Goal: Transaction & Acquisition: Purchase product/service

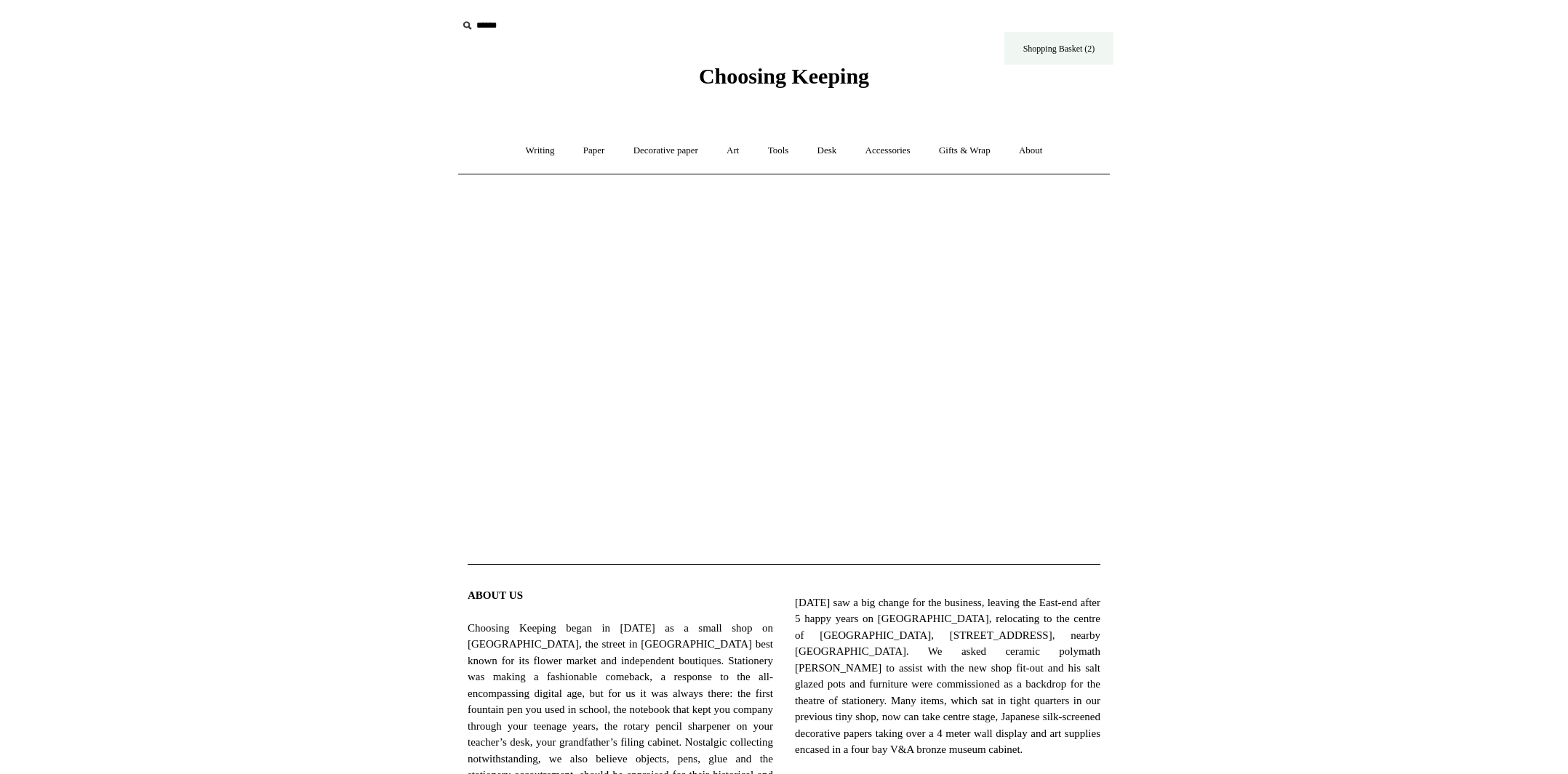
click at [1078, 50] on link "Shopping Basket (2)" at bounding box center [1059, 49] width 109 height 33
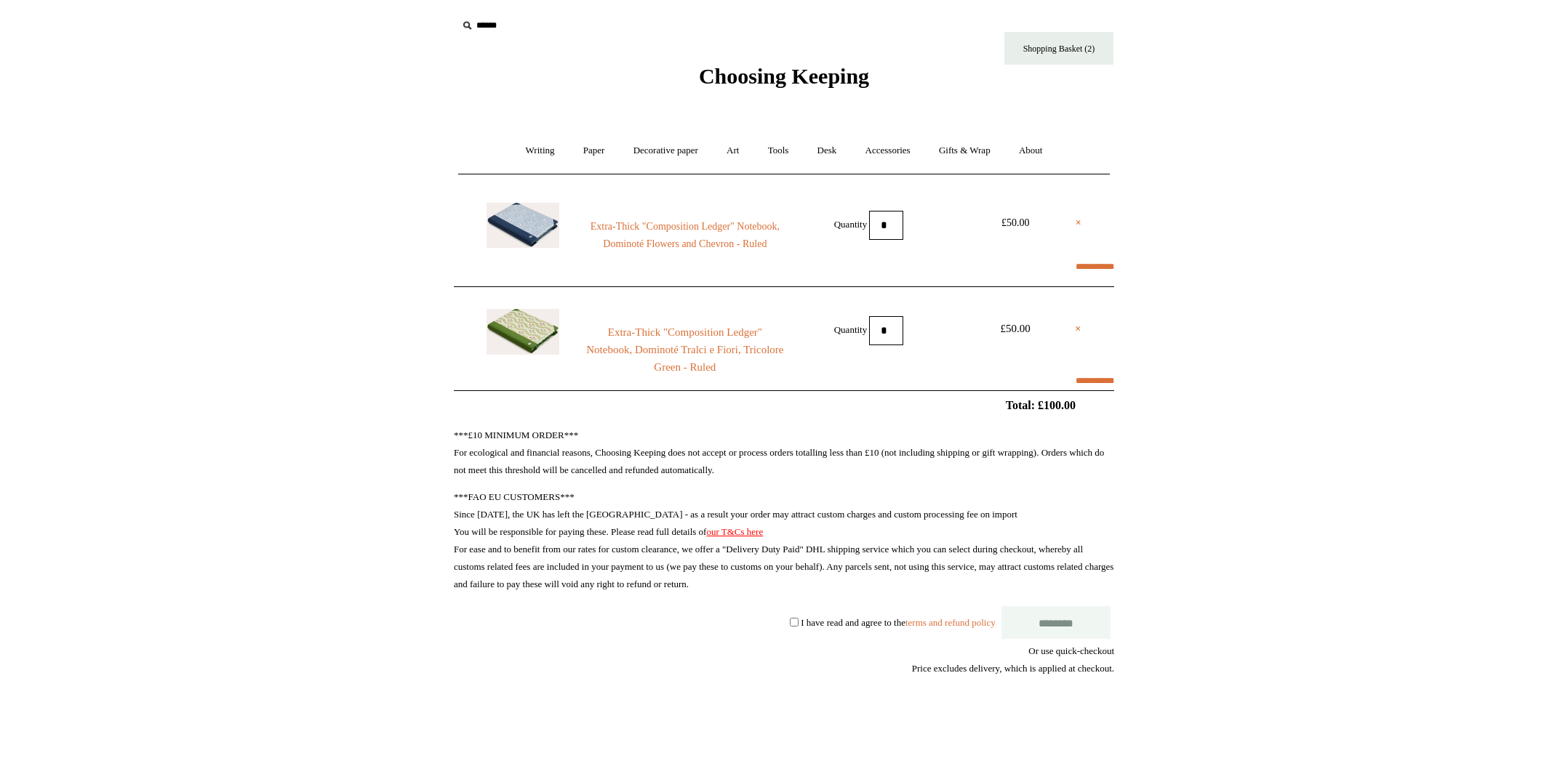
select select "**********"
type input "*****"
select select "*****"
click at [1076, 223] on link "×" at bounding box center [1078, 223] width 6 height 17
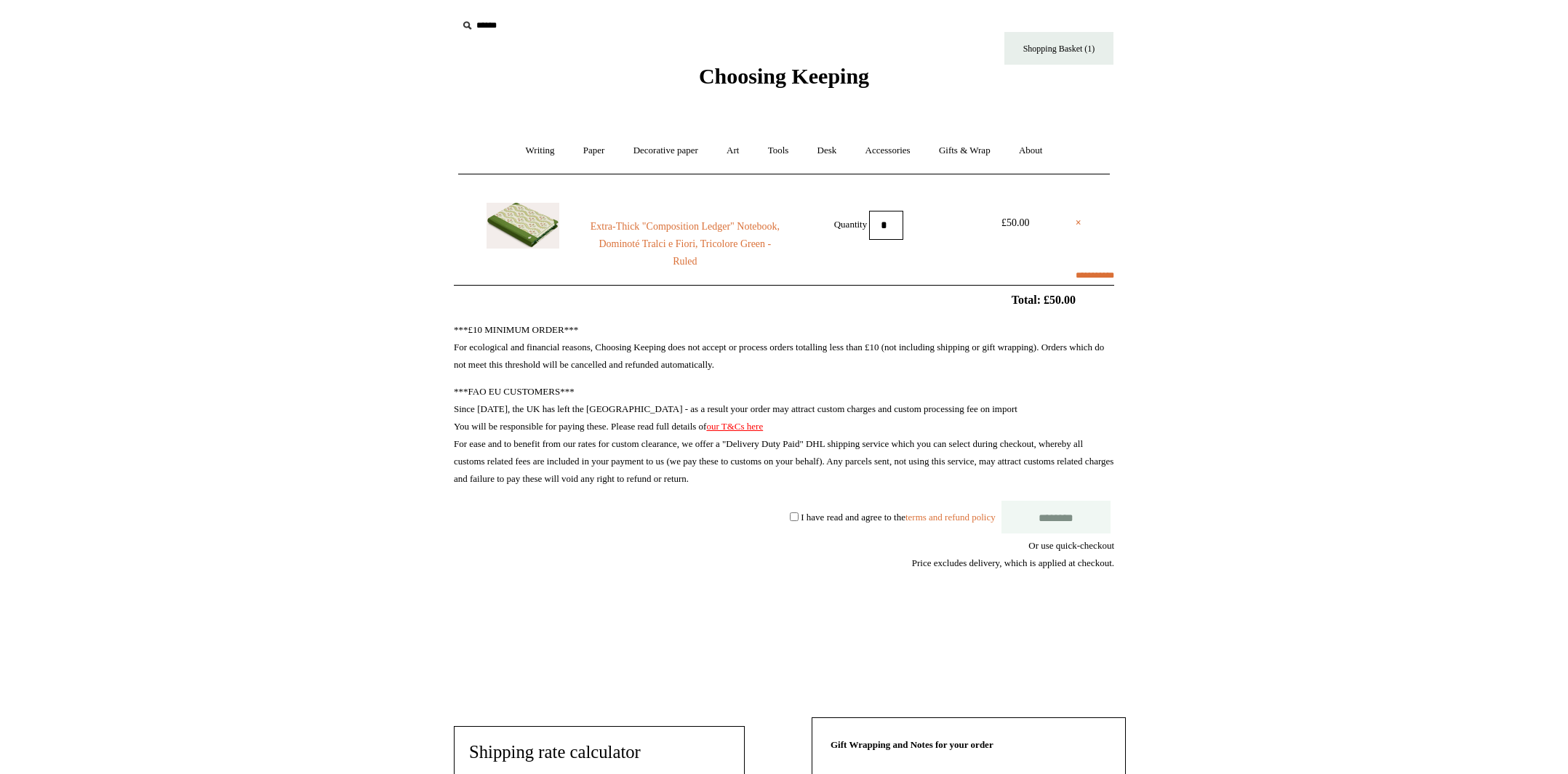
select select "**********"
select select "*****"
type input "*****"
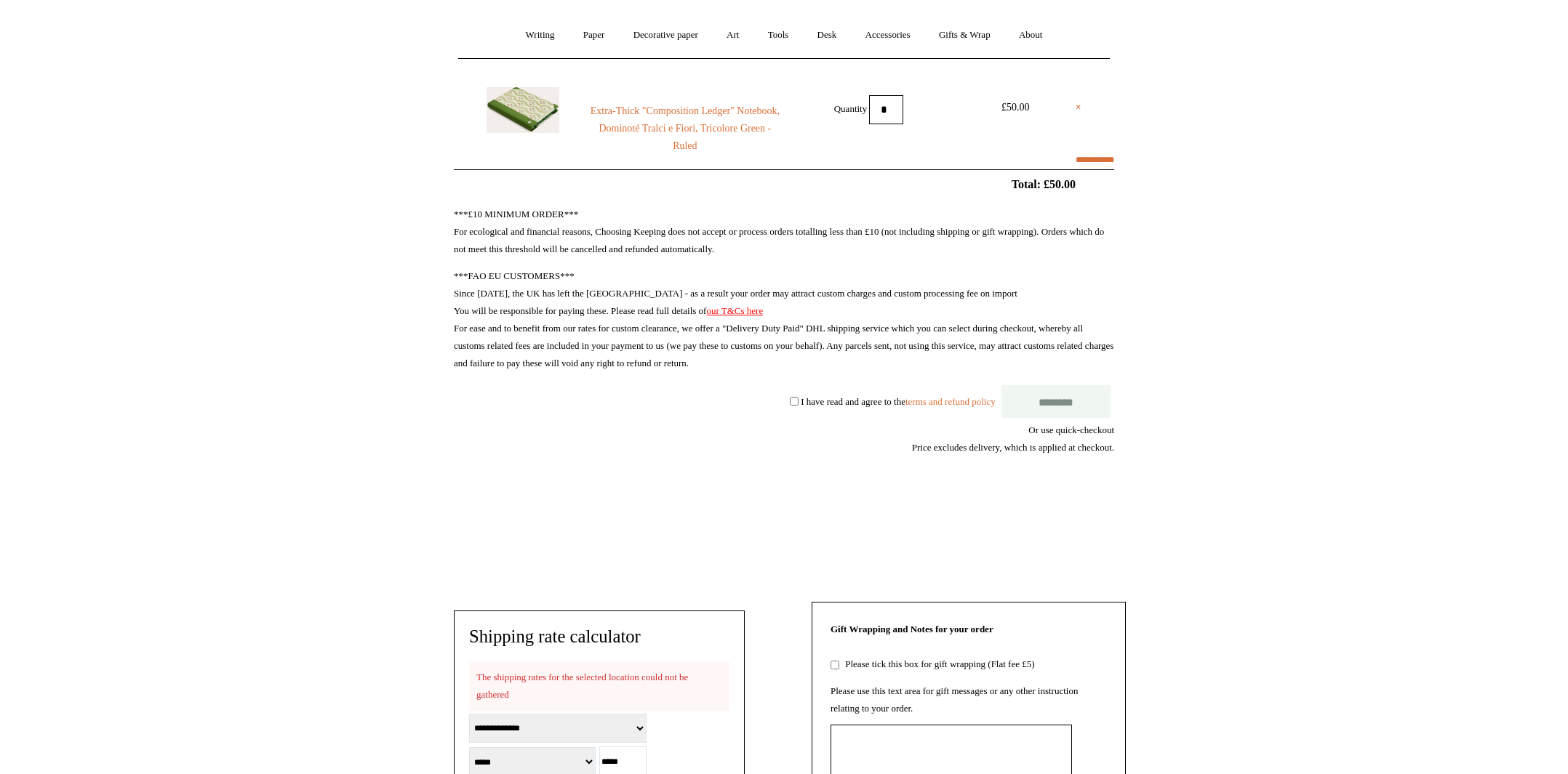
scroll to position [234, 0]
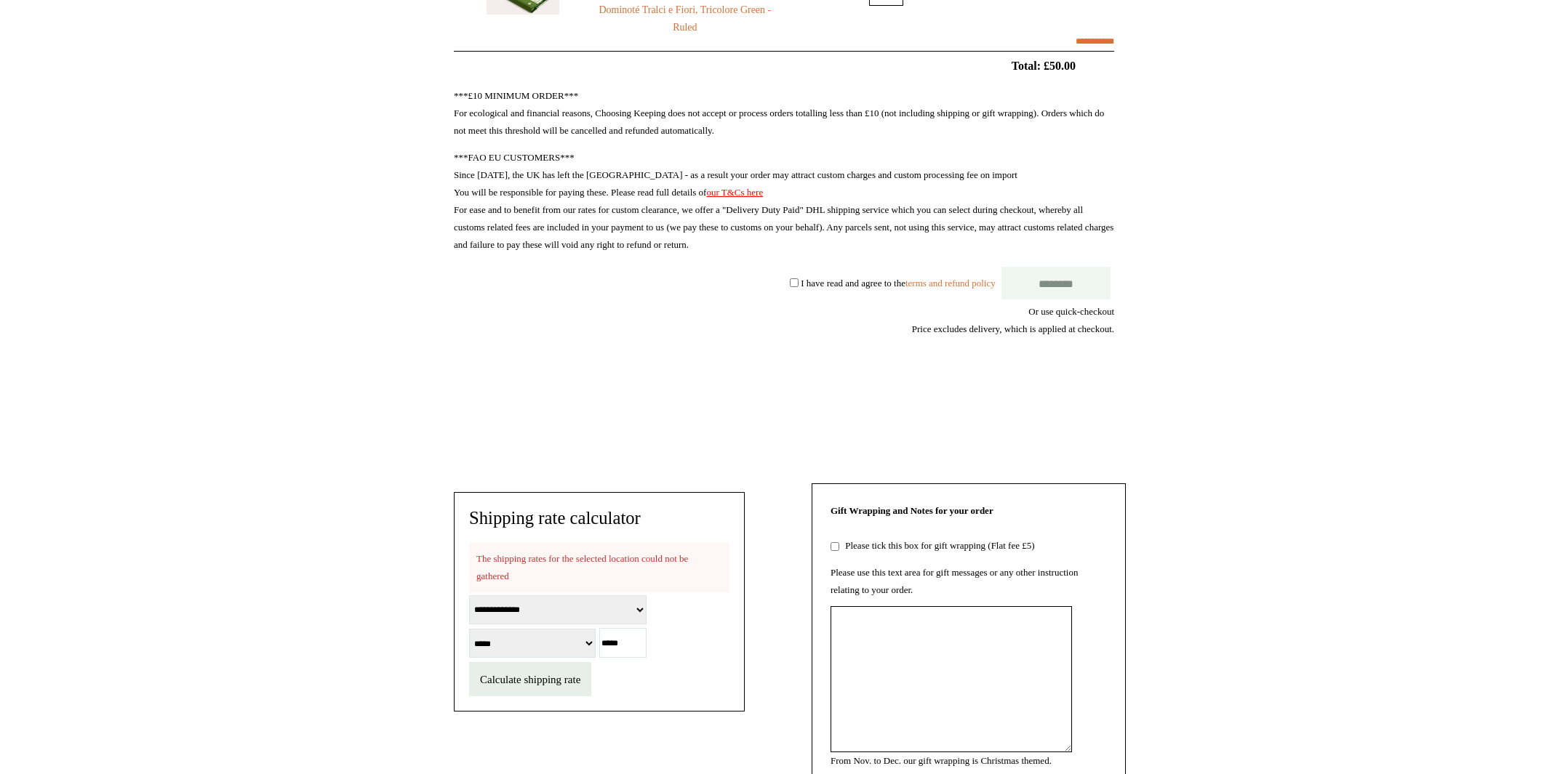
click at [801, 282] on label "I have read and agree to the terms and refund policy" at bounding box center [898, 282] width 194 height 11
click at [1114, 387] on shopify-apple-pay-button at bounding box center [1113, 381] width 2 height 11
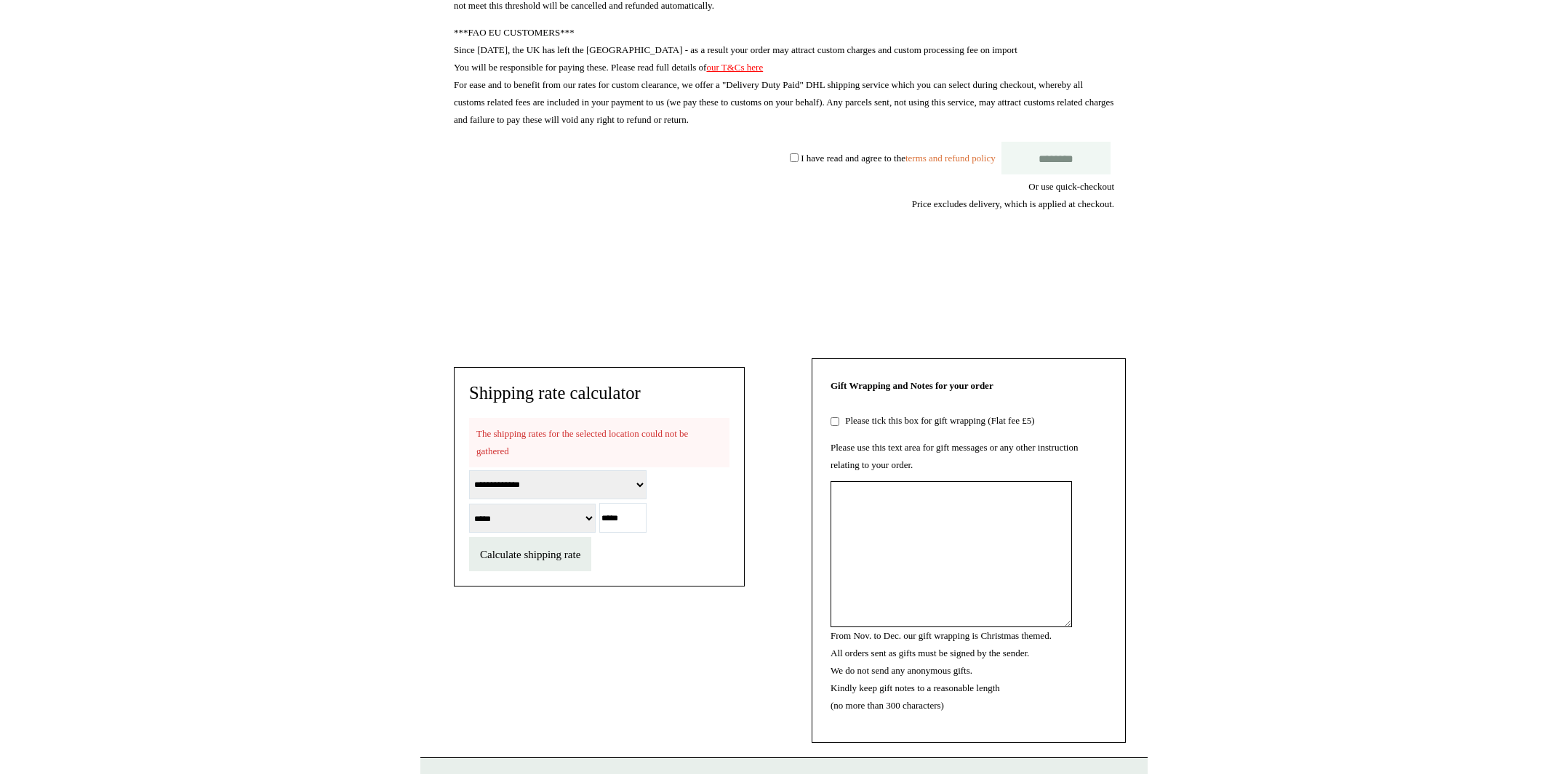
scroll to position [479, 0]
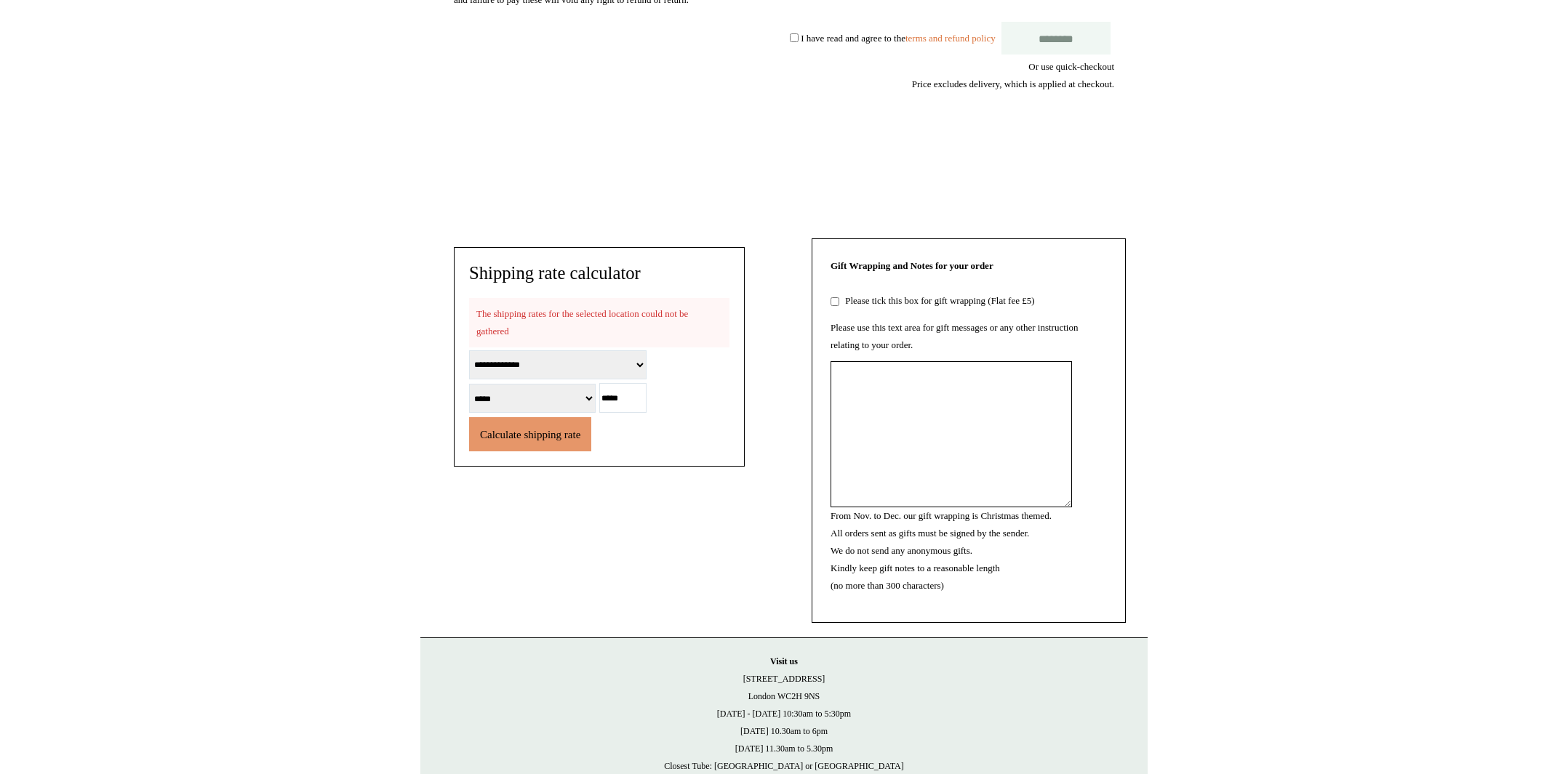
click at [531, 452] on button "Calculate shipping rate" at bounding box center [530, 434] width 122 height 34
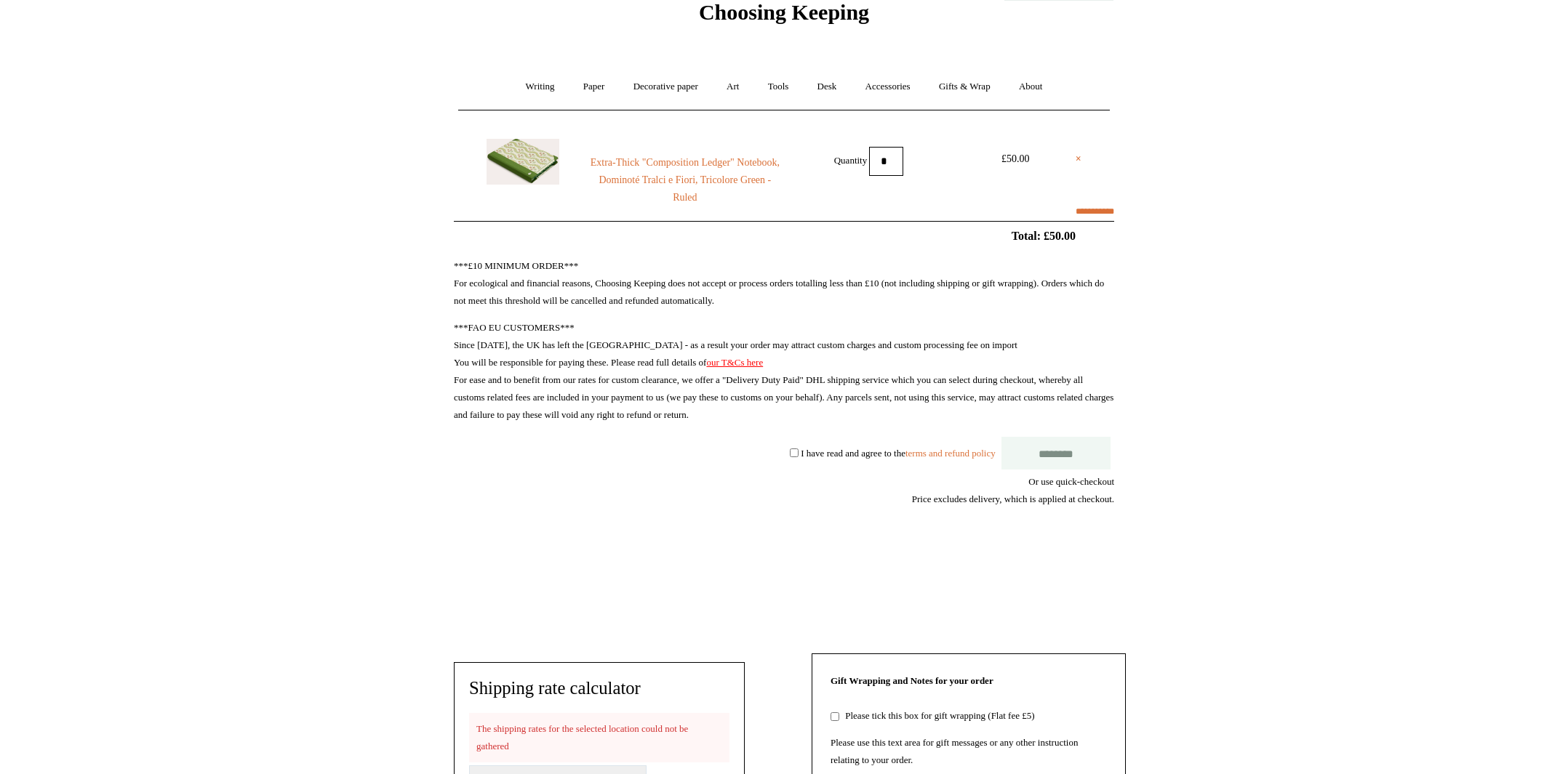
scroll to position [0, 0]
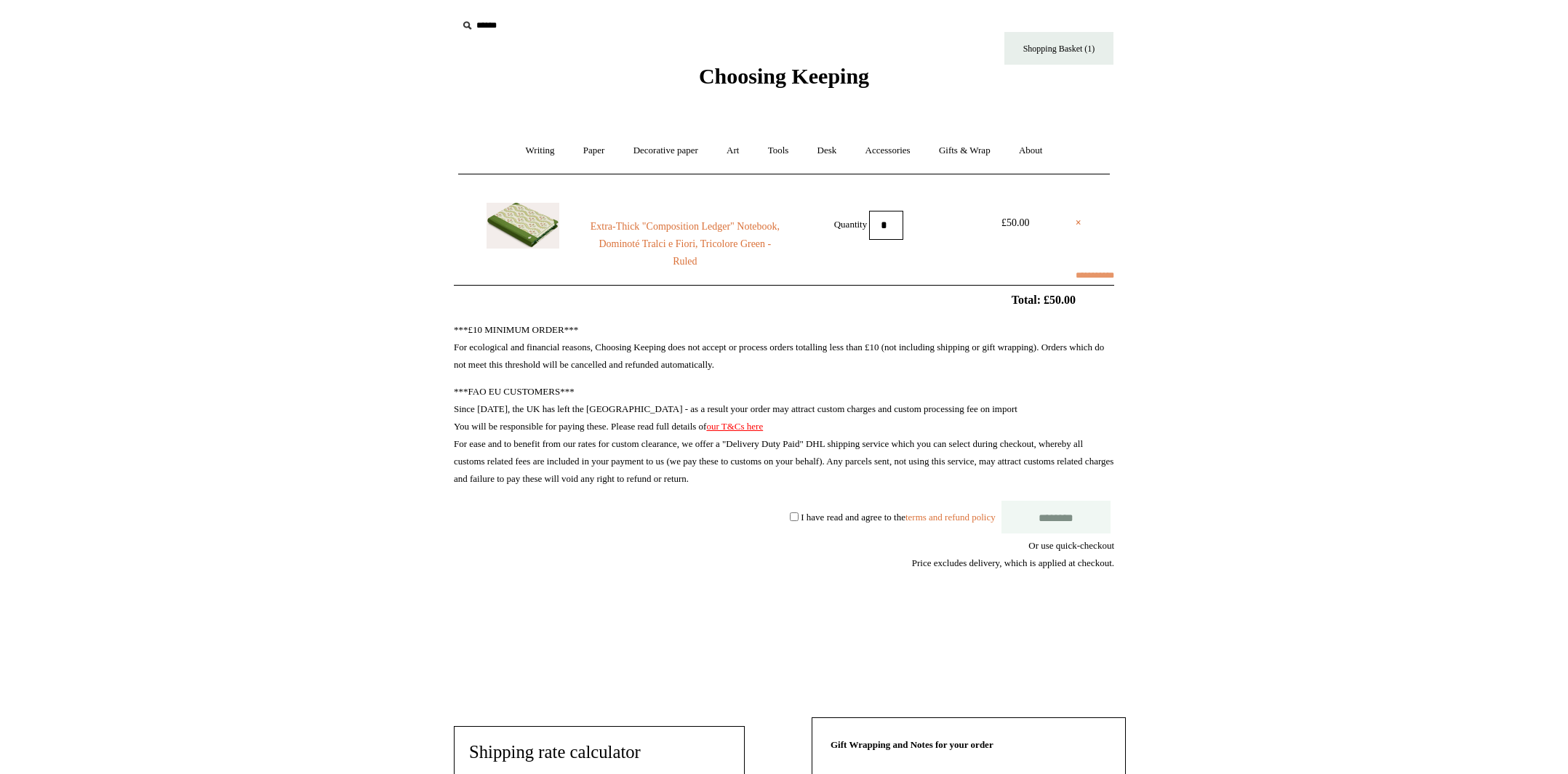
click at [1075, 274] on input "**********" at bounding box center [1095, 276] width 39 height 17
select select "**********"
type input "*****"
select select "*****"
click at [863, 515] on label "I have read and agree to the terms and refund policy" at bounding box center [898, 516] width 194 height 11
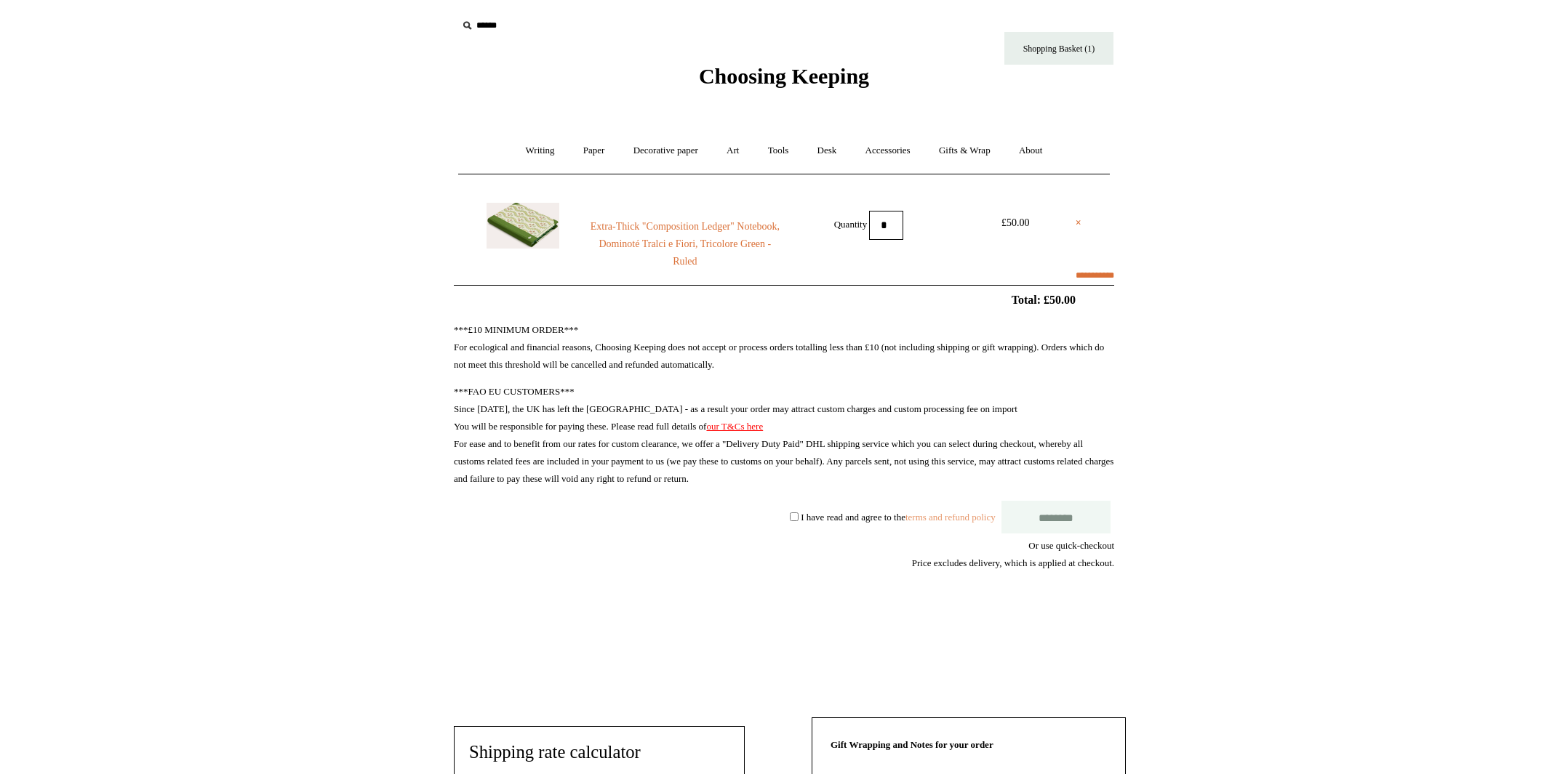
click at [938, 517] on link "terms and refund policy" at bounding box center [950, 516] width 90 height 11
click at [1055, 517] on input "********" at bounding box center [1056, 518] width 109 height 33
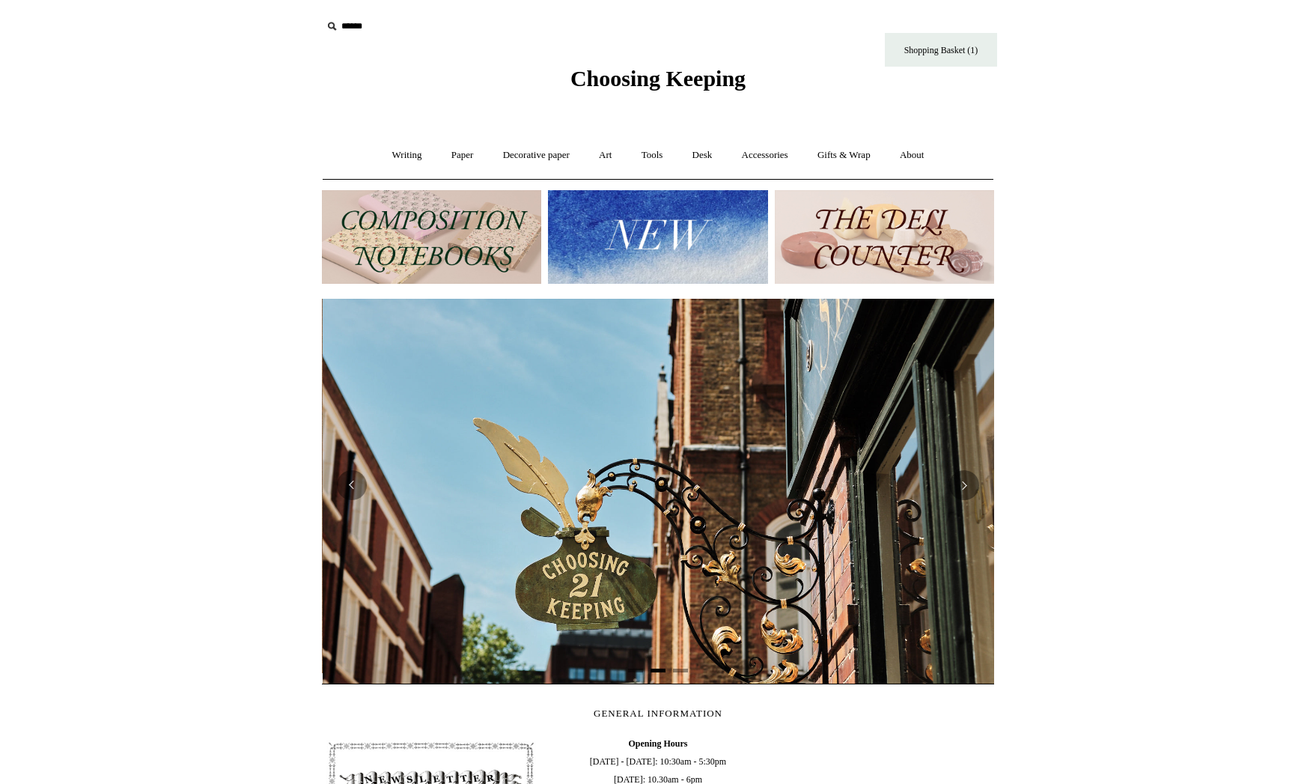
scroll to position [0, 672]
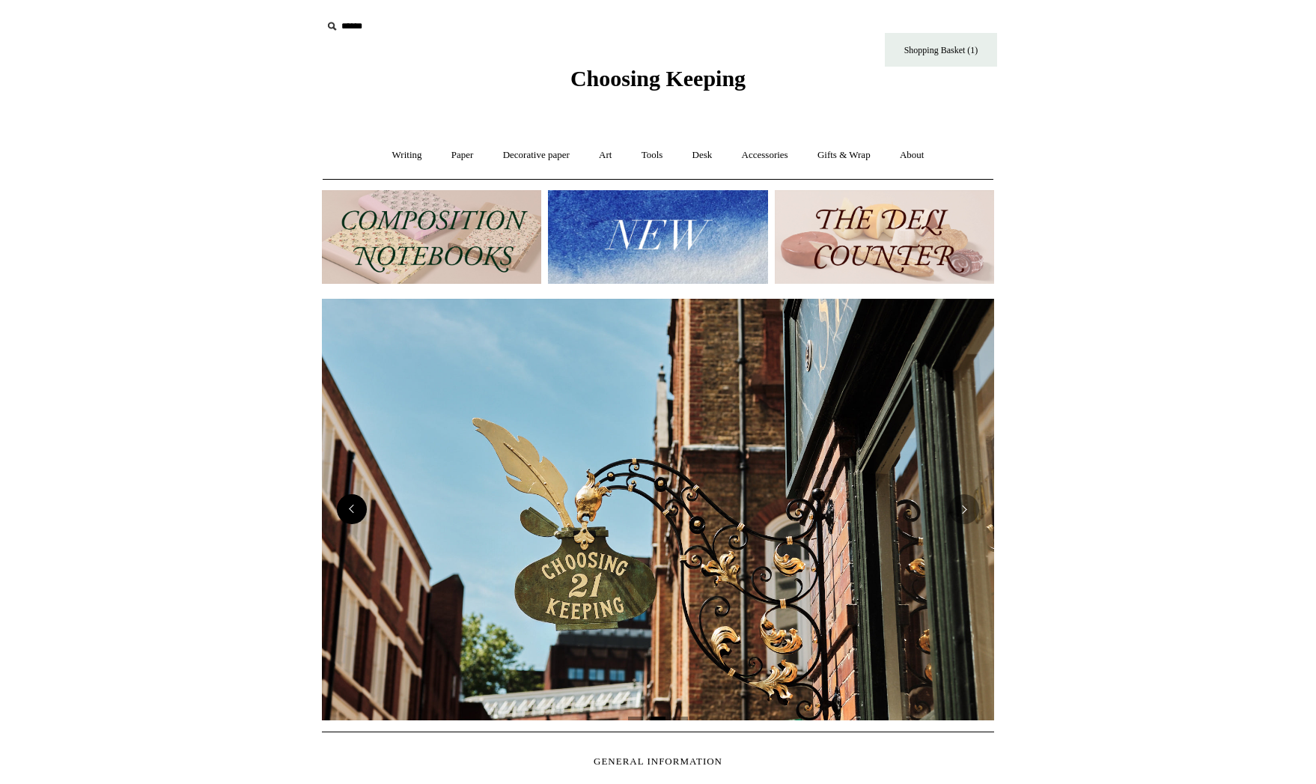
click at [356, 514] on button "Previous" at bounding box center [352, 509] width 30 height 30
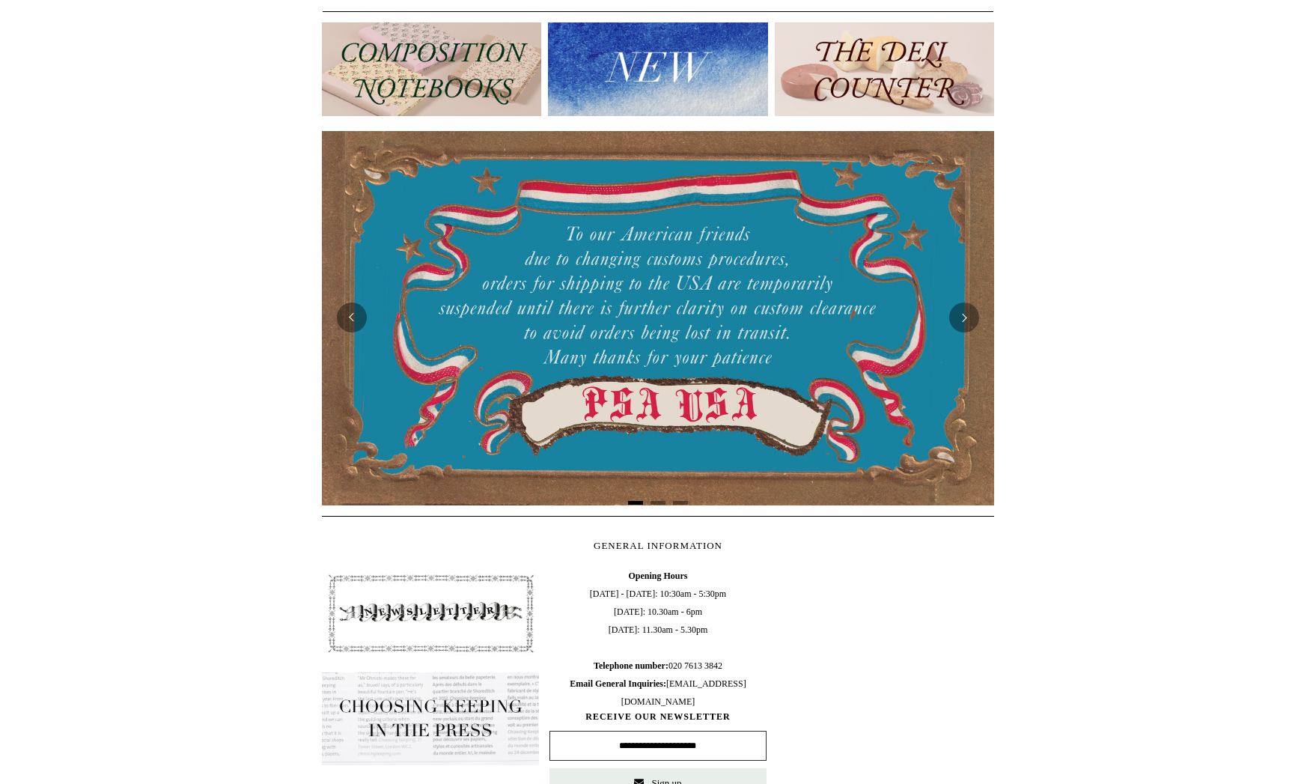
scroll to position [0, 0]
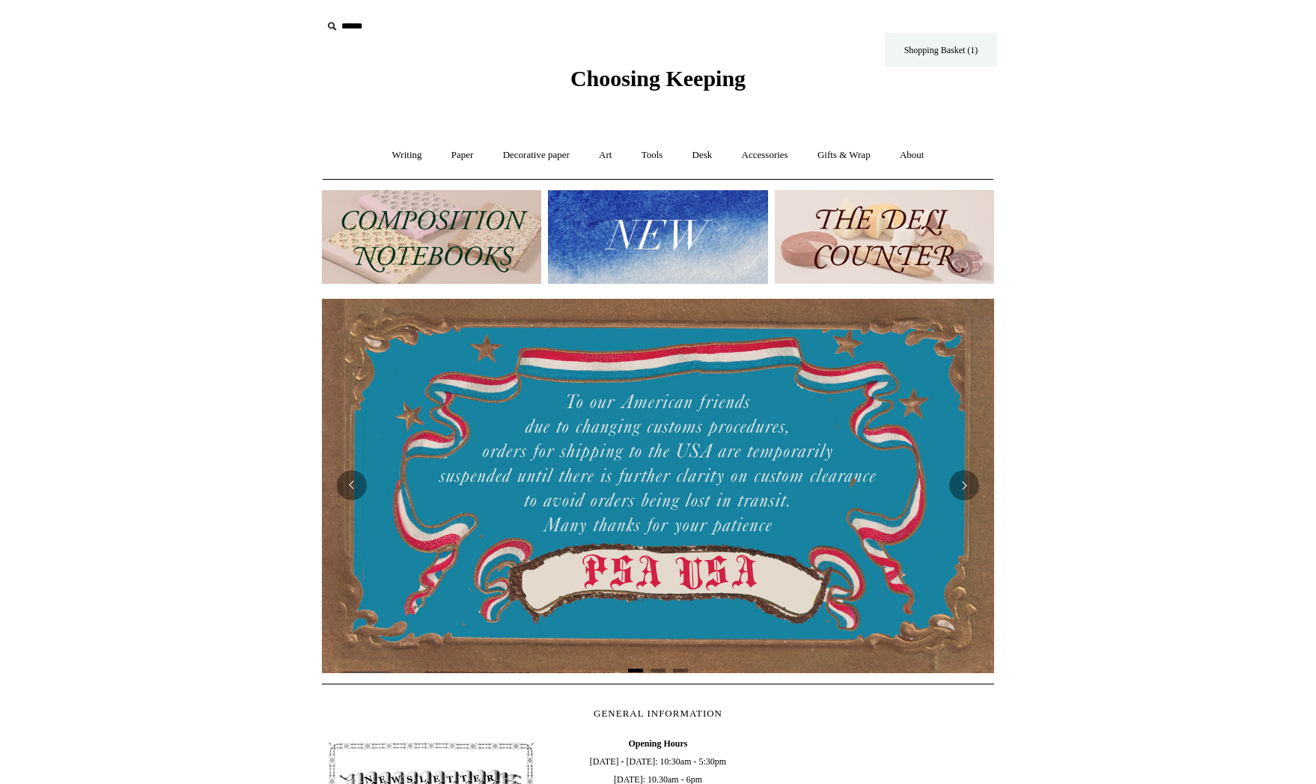
click at [954, 44] on link "Shopping Basket (1)" at bounding box center [941, 50] width 112 height 34
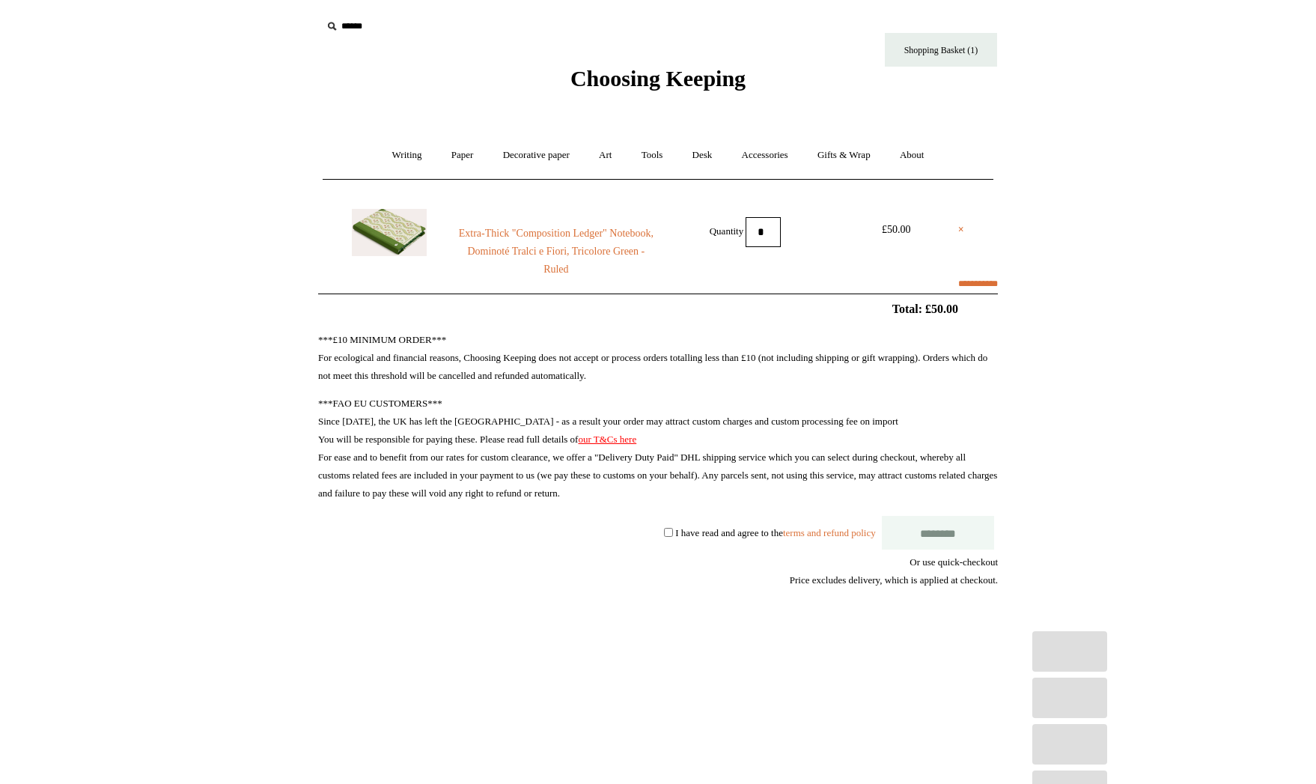
click at [397, 231] on img at bounding box center [389, 232] width 75 height 47
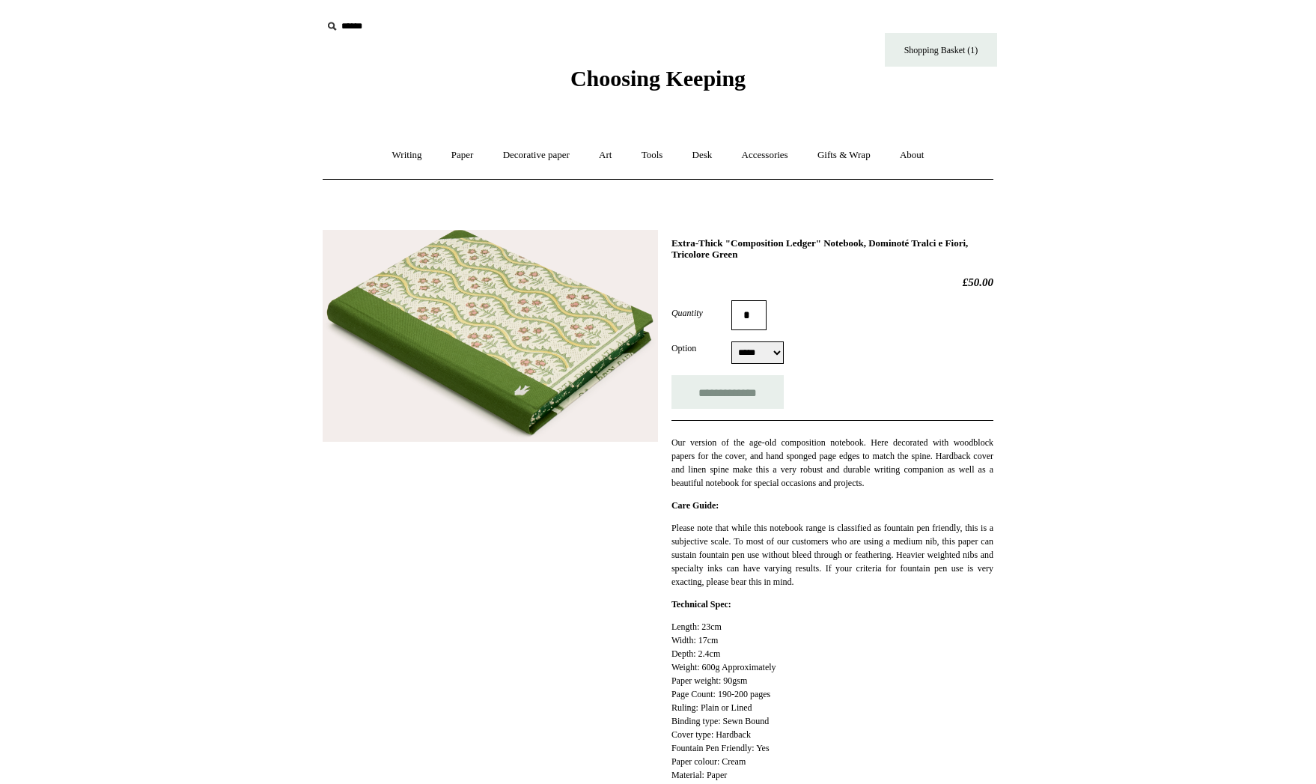
click at [429, 320] on img at bounding box center [490, 336] width 335 height 213
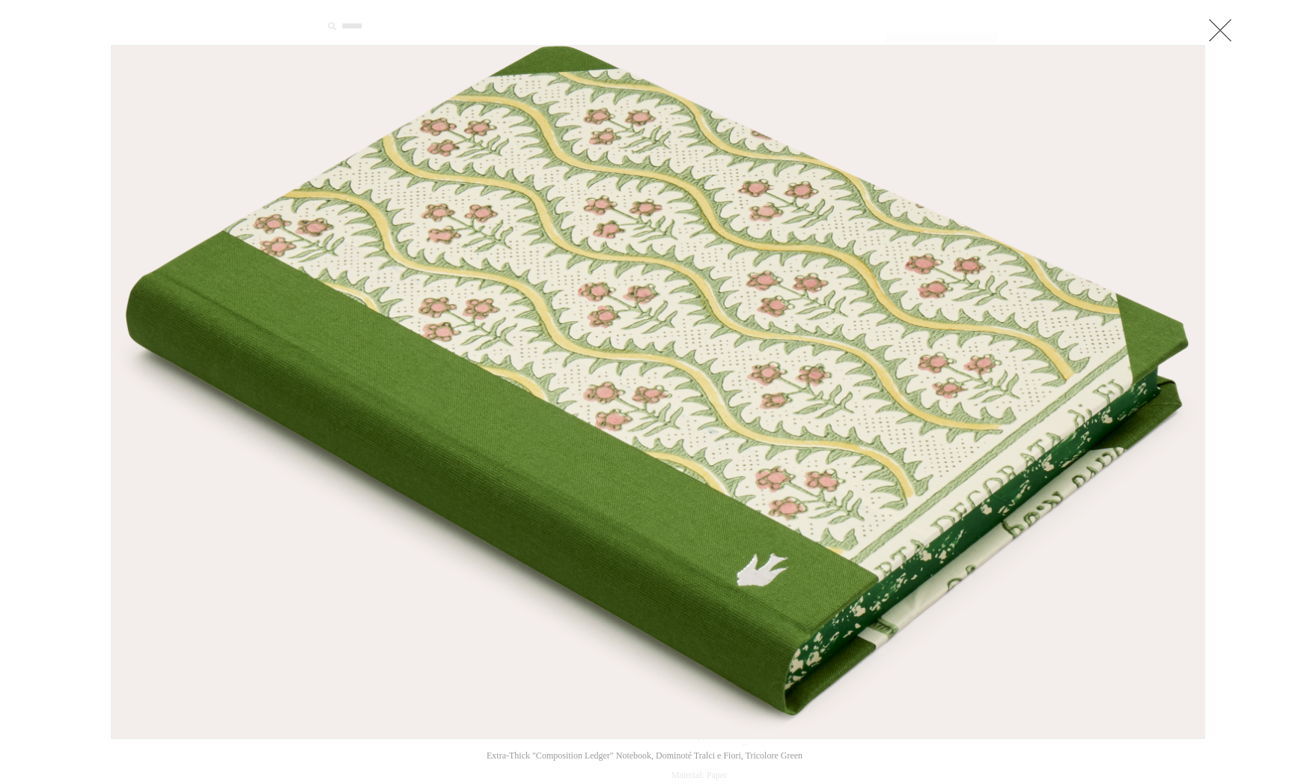
click at [1222, 26] on link at bounding box center [1220, 30] width 30 height 30
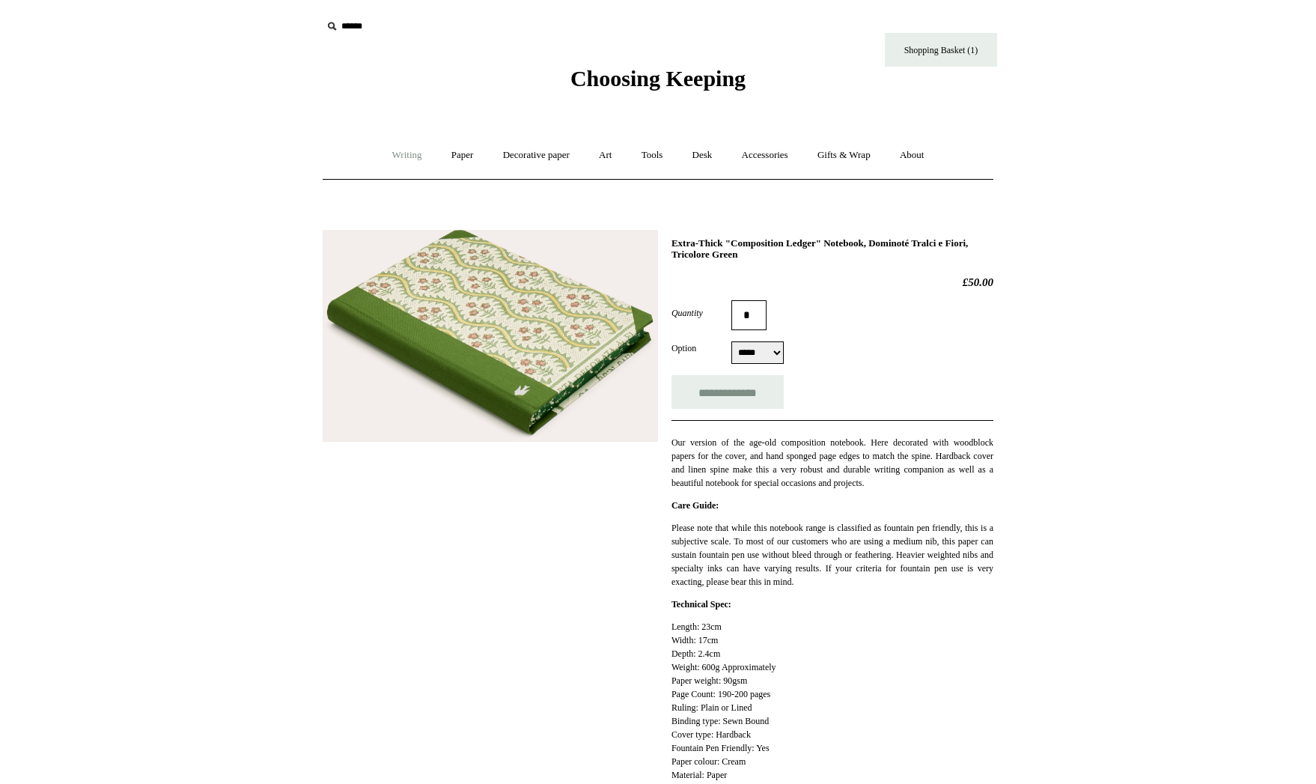
click at [395, 159] on link "Writing +" at bounding box center [407, 155] width 57 height 40
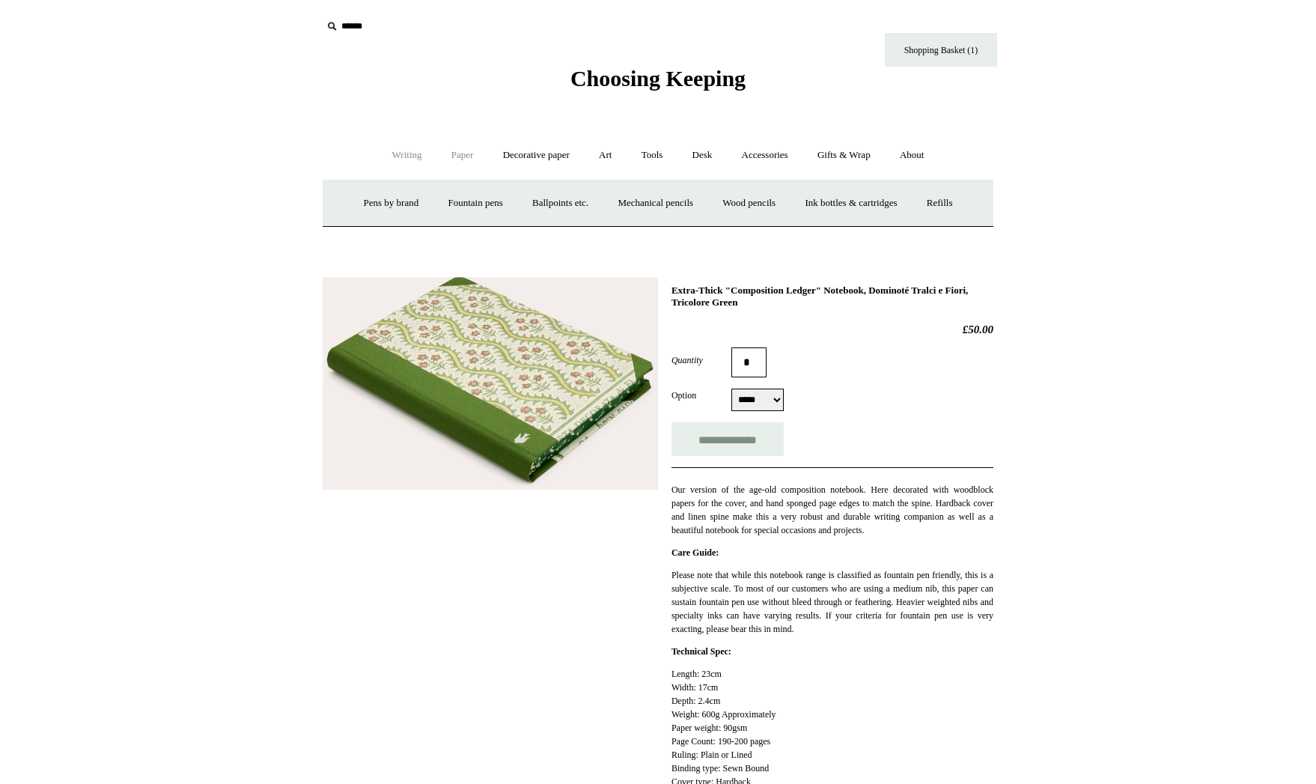
click at [458, 162] on link "Paper +" at bounding box center [462, 155] width 49 height 40
click at [461, 200] on link "Notebooks +" at bounding box center [448, 203] width 69 height 40
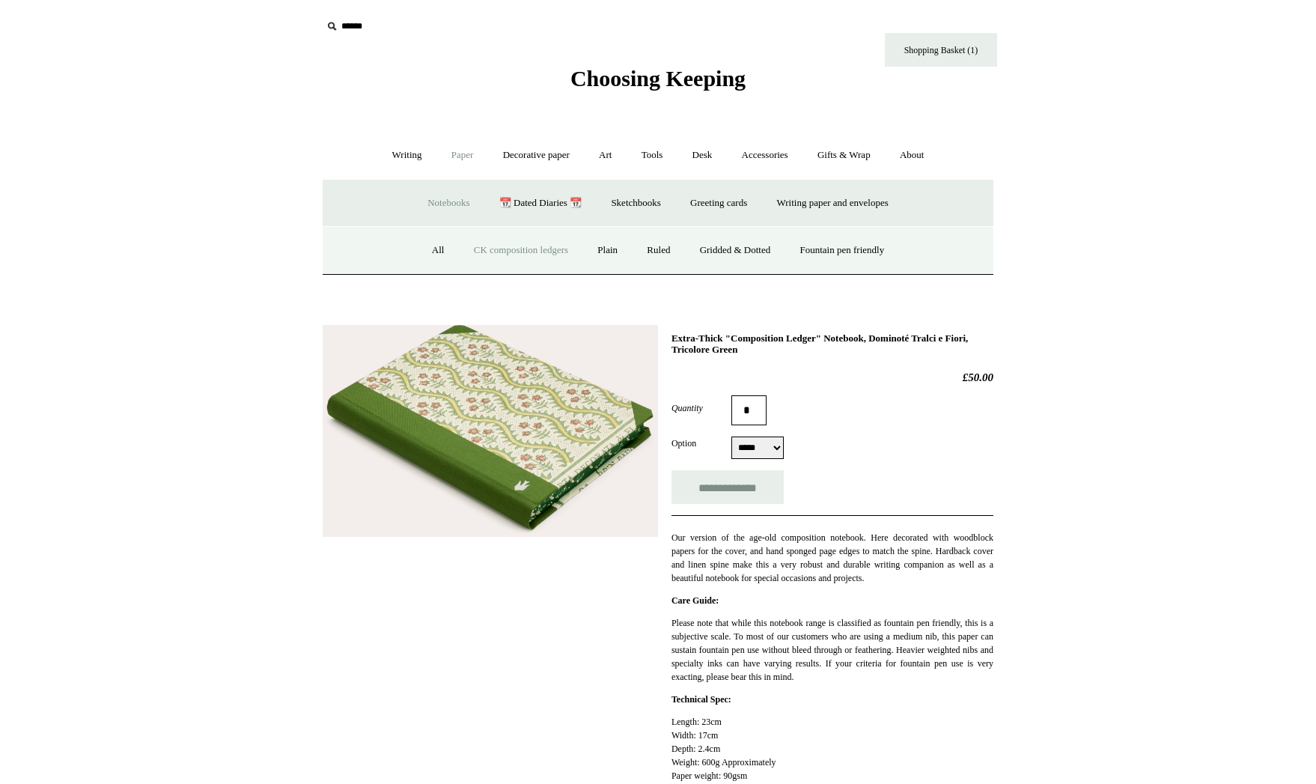
click at [496, 252] on link "CK composition ledgers" at bounding box center [520, 251] width 121 height 40
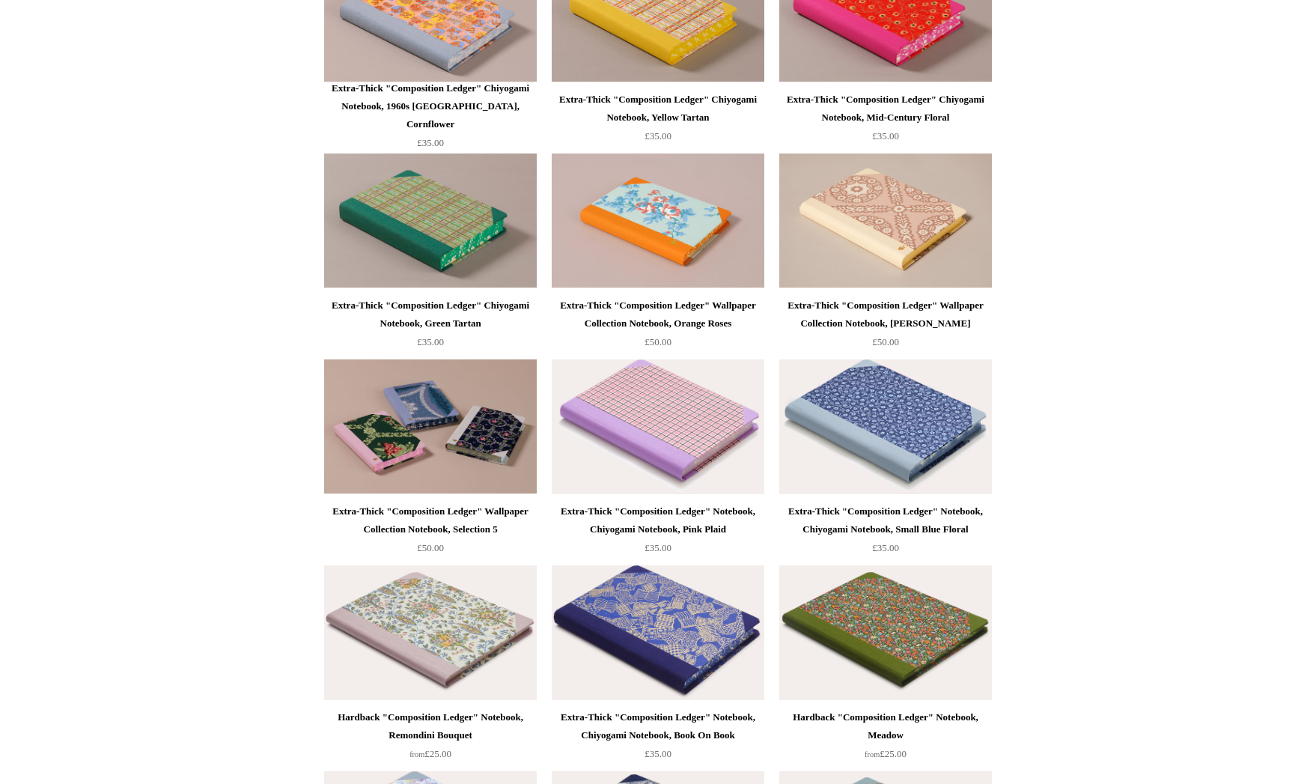
scroll to position [1492, 0]
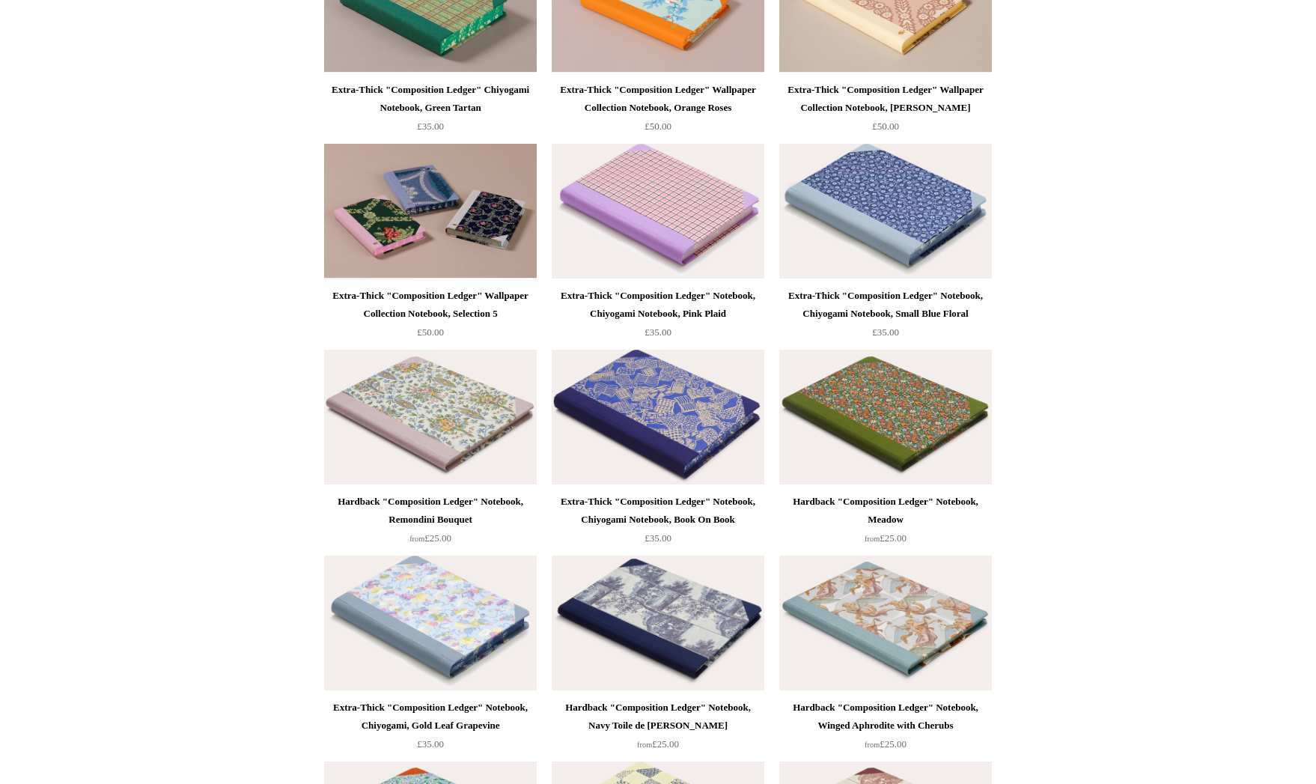
click at [421, 415] on img at bounding box center [430, 417] width 213 height 135
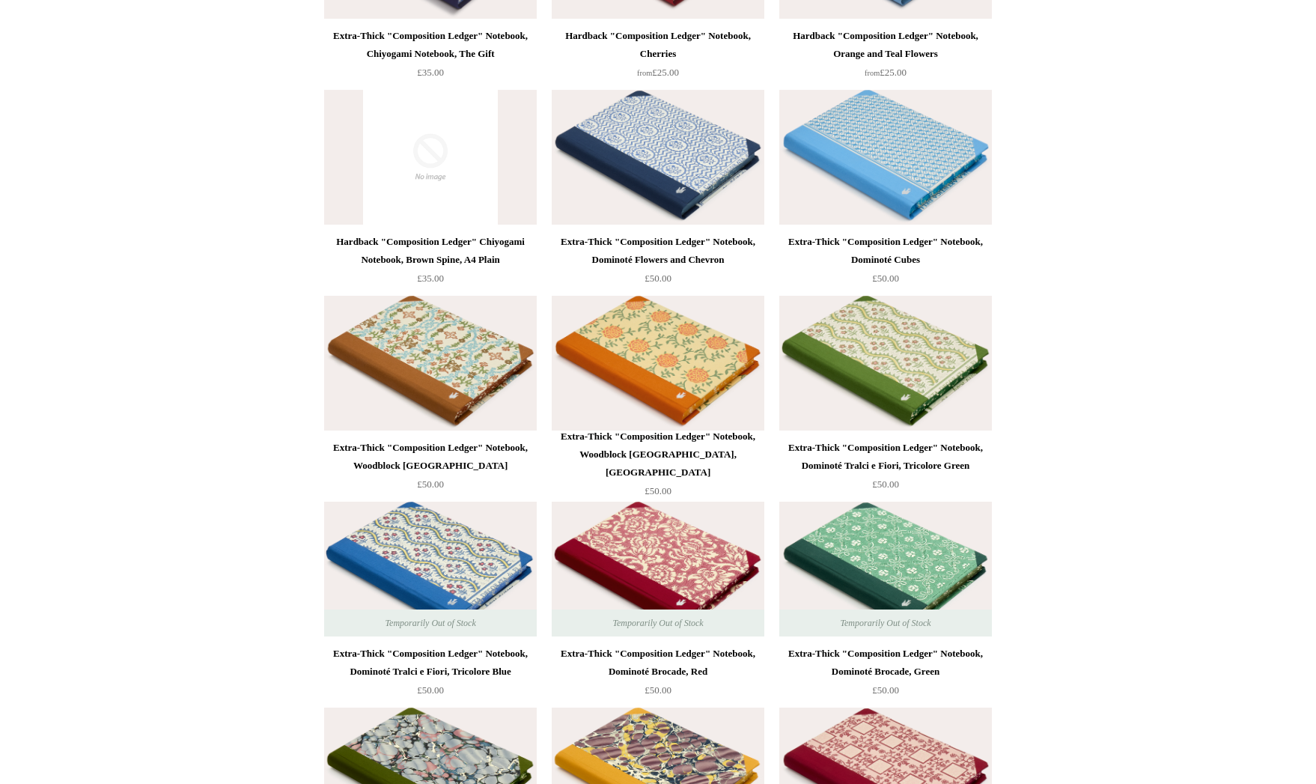
scroll to position [2855, 0]
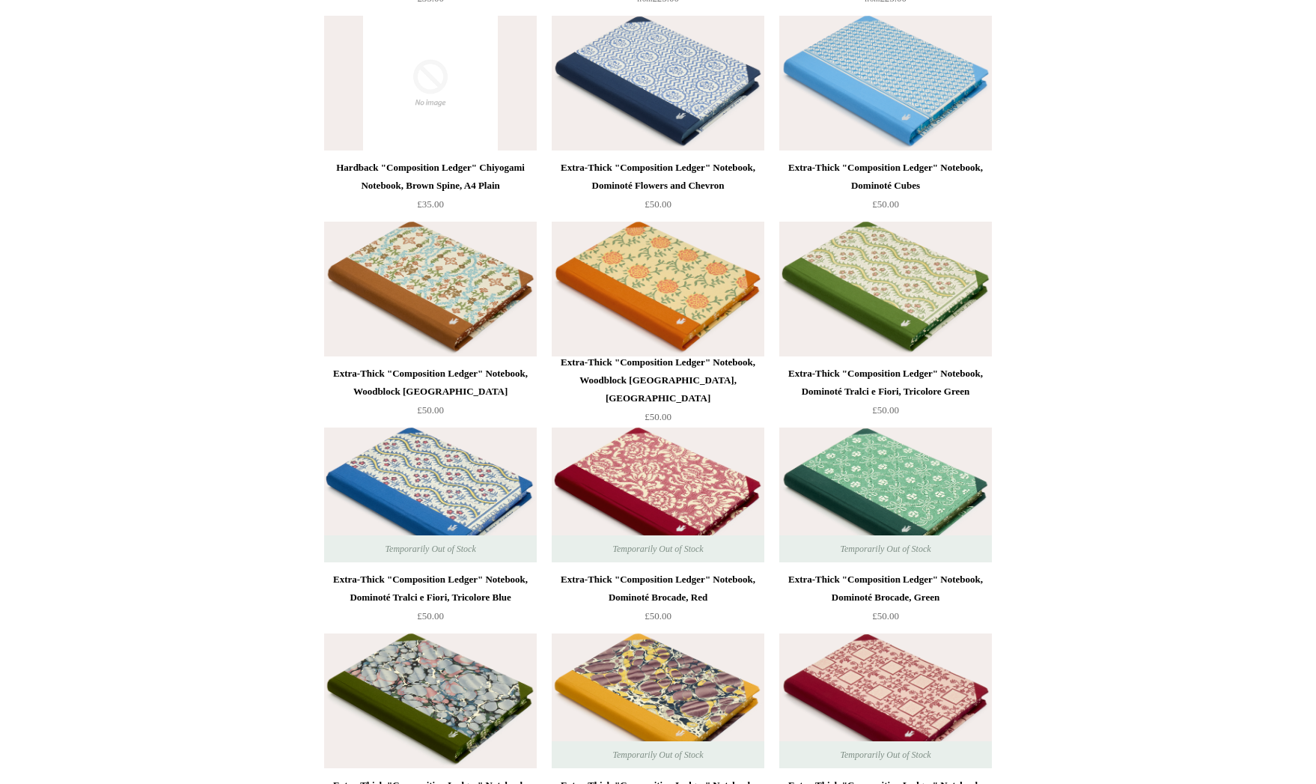
click at [429, 457] on img at bounding box center [430, 494] width 213 height 135
click at [627, 73] on img at bounding box center [658, 83] width 213 height 135
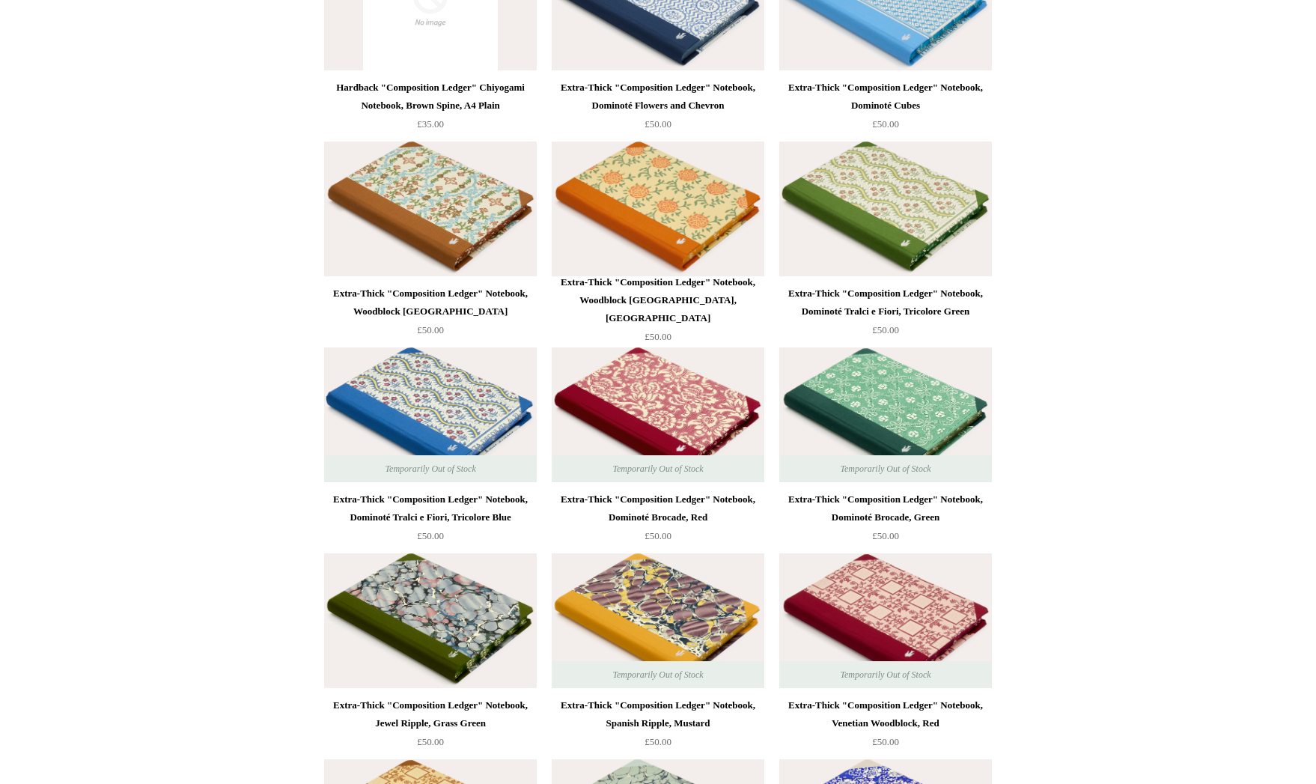
click at [454, 186] on img at bounding box center [430, 208] width 213 height 135
click at [618, 386] on img at bounding box center [658, 414] width 213 height 135
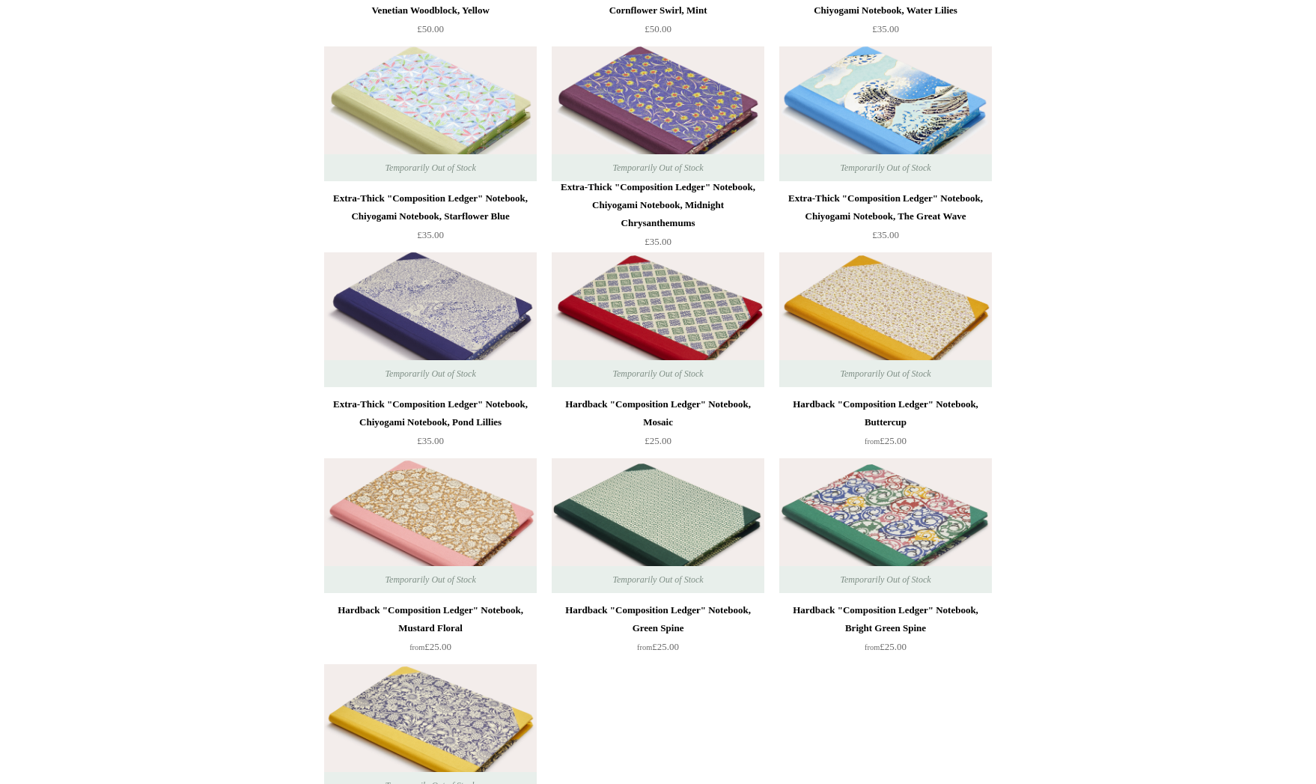
scroll to position [3756, 0]
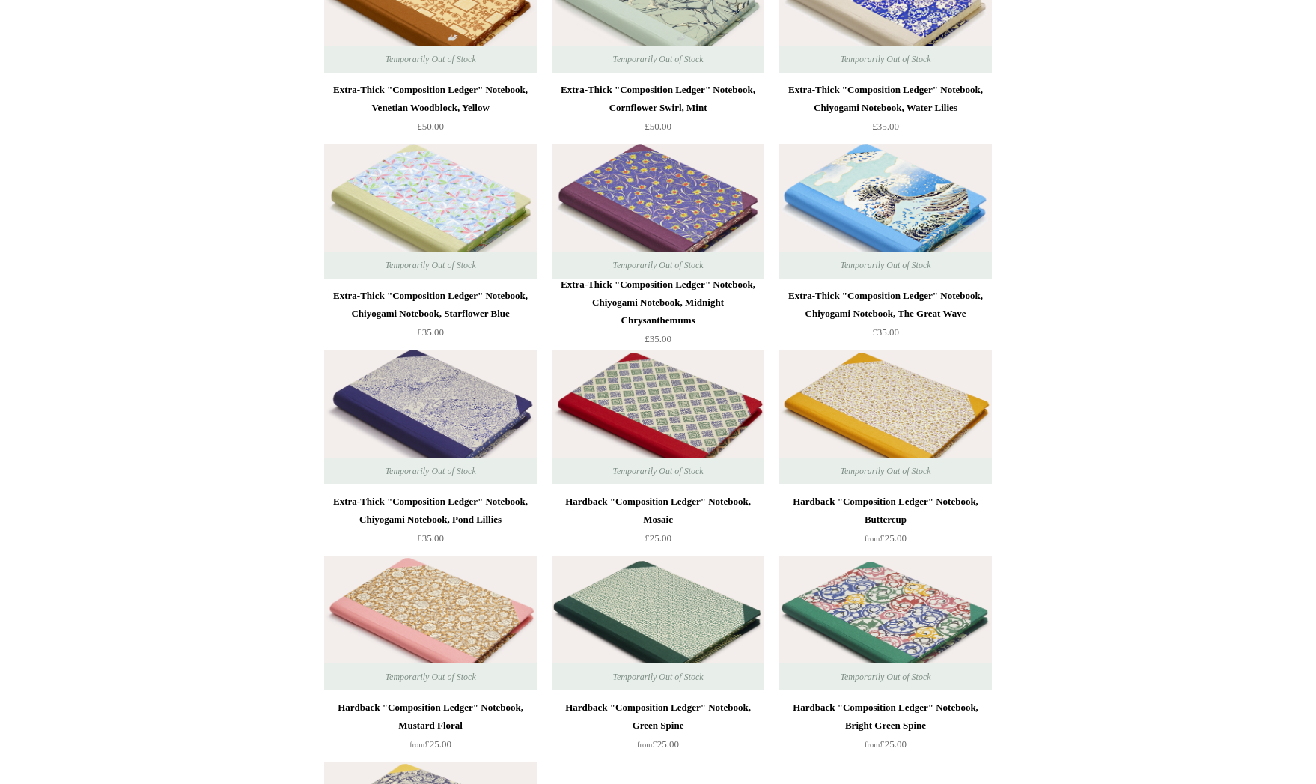
click at [839, 389] on img at bounding box center [885, 417] width 213 height 135
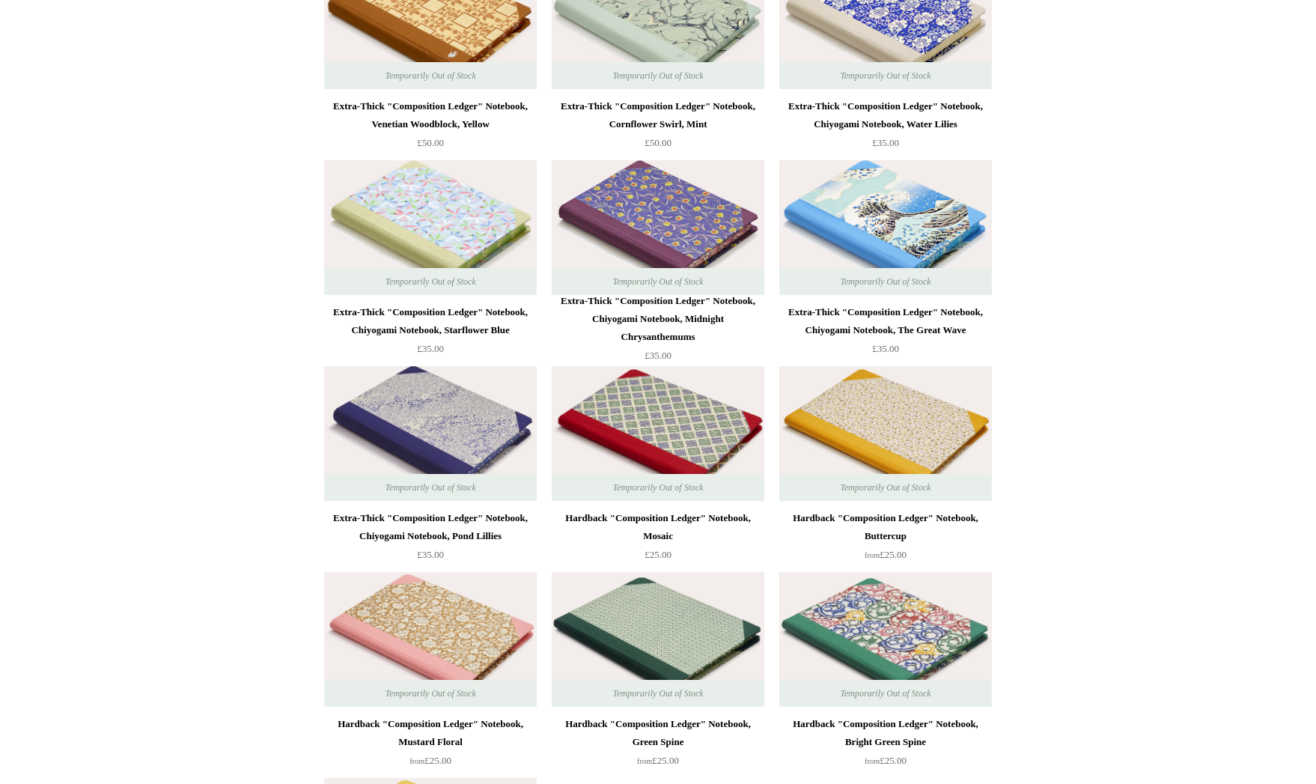
scroll to position [3708, 0]
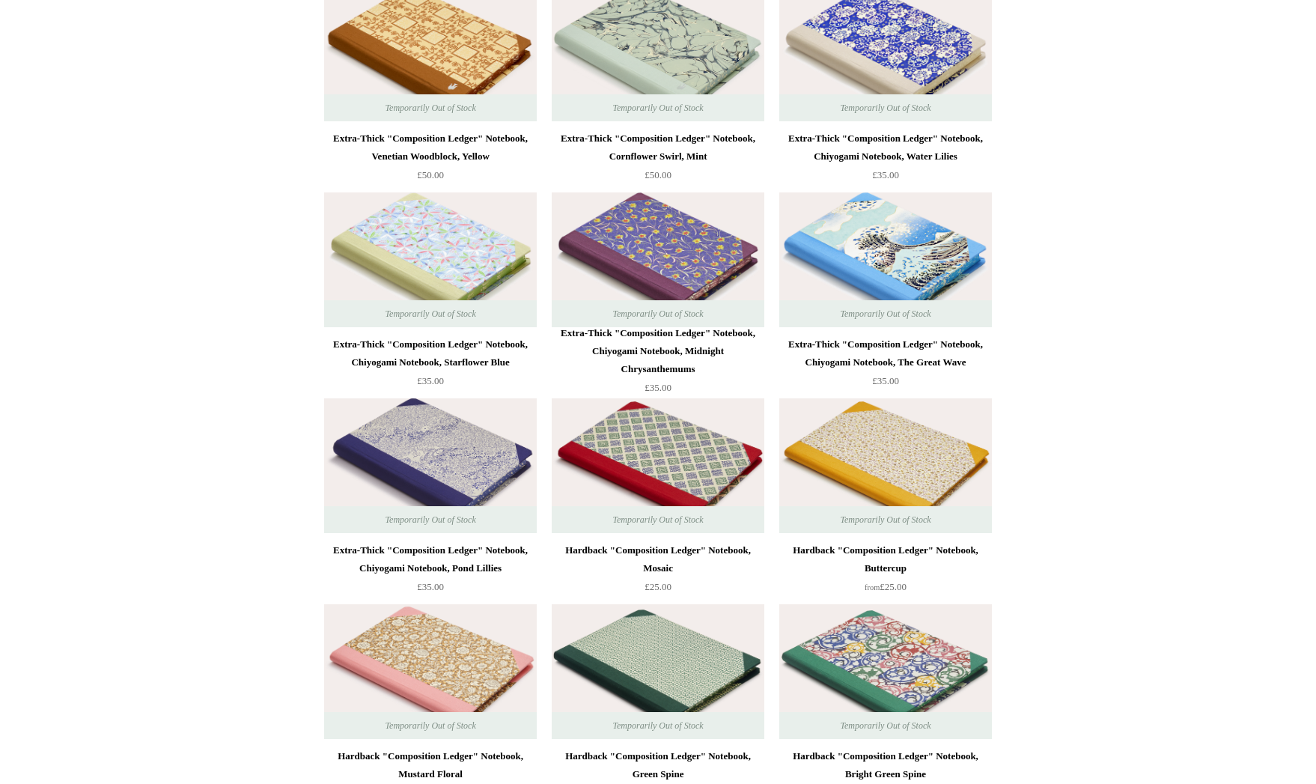
click at [418, 231] on img at bounding box center [430, 259] width 213 height 135
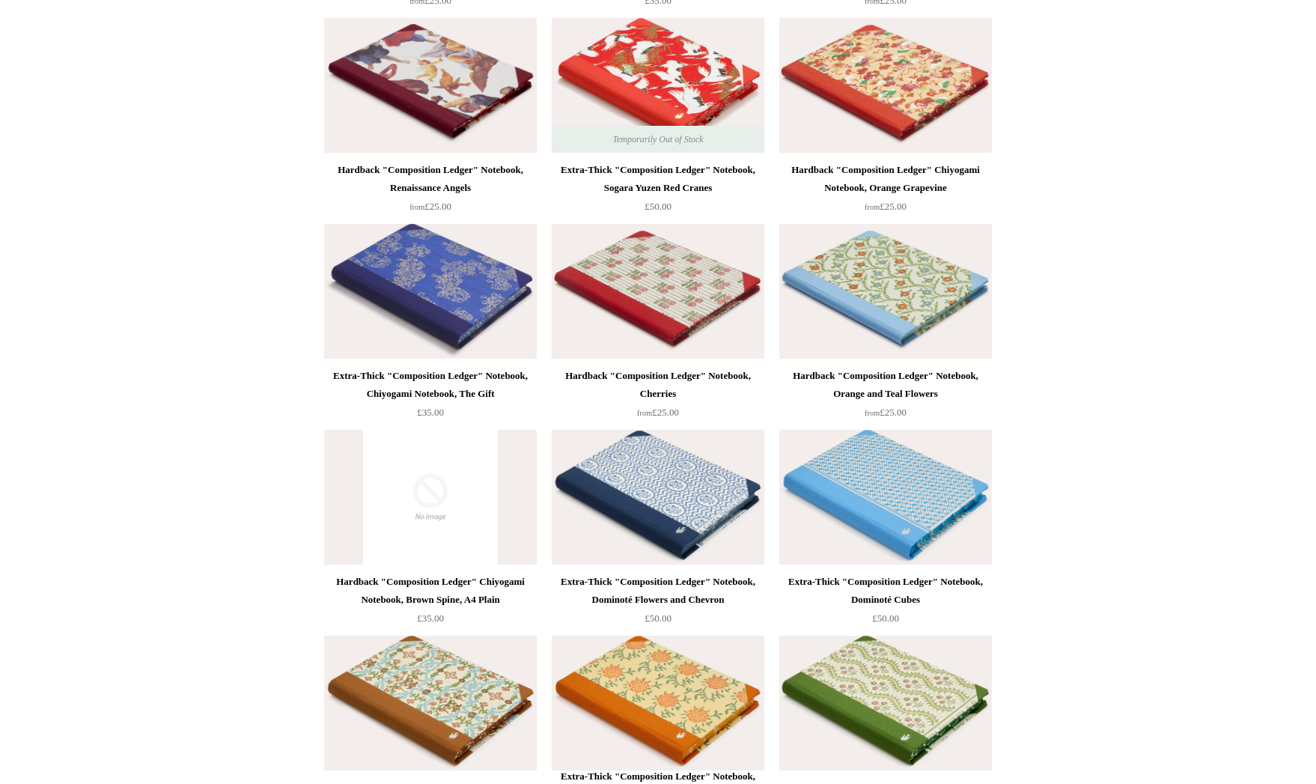
scroll to position [2342, 0]
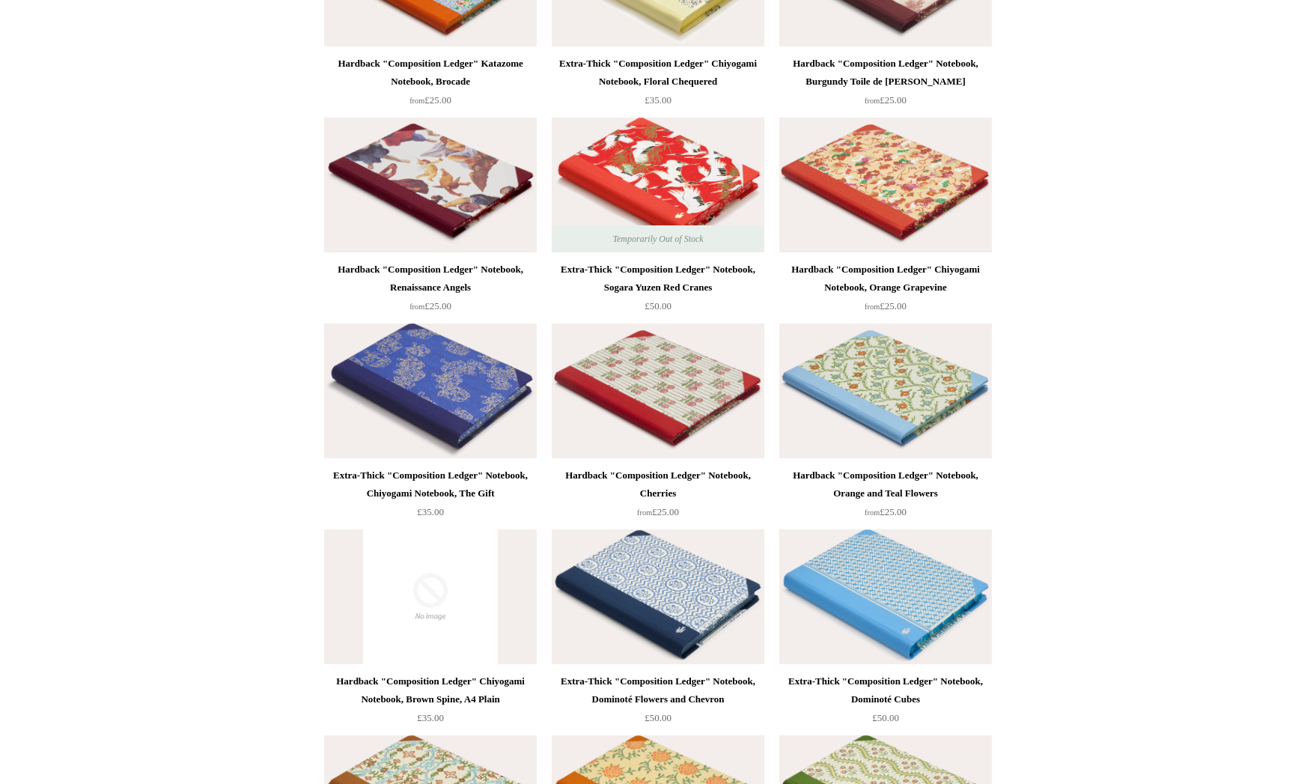
click at [889, 392] on img at bounding box center [885, 390] width 213 height 135
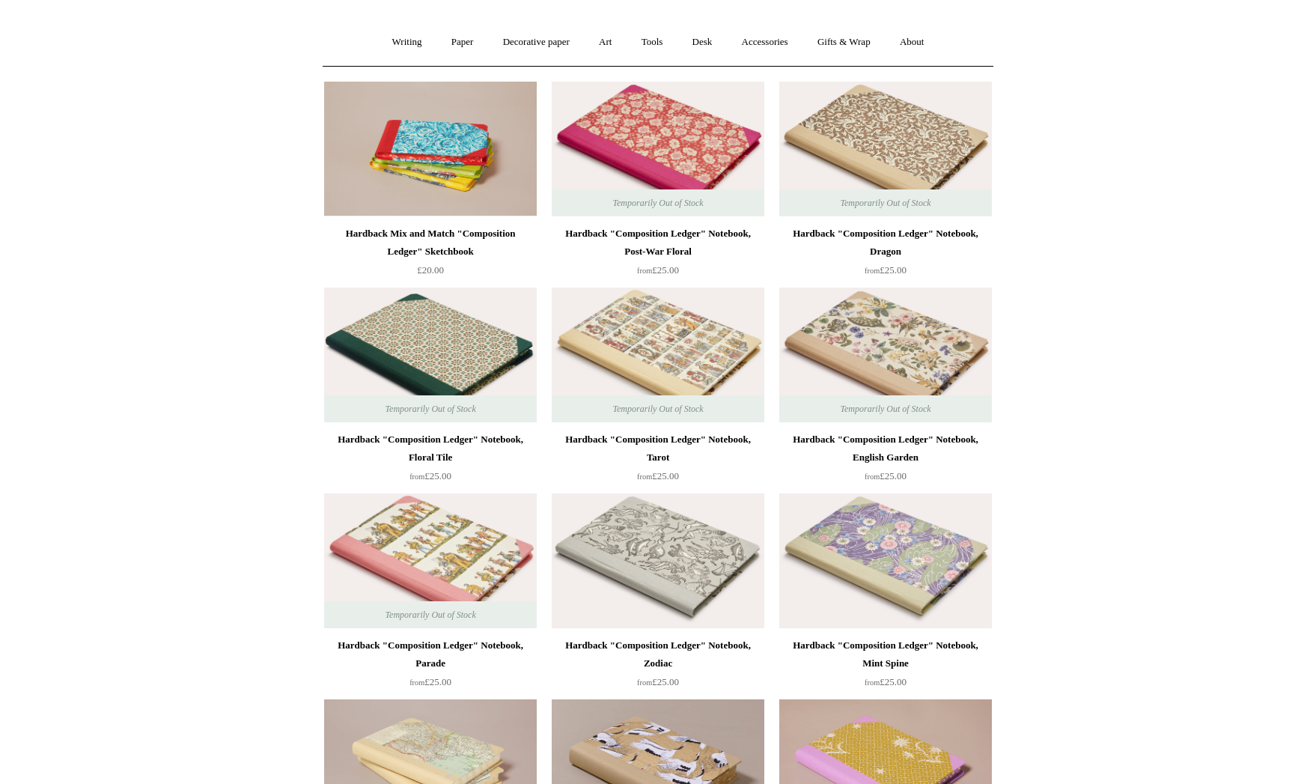
scroll to position [43, 0]
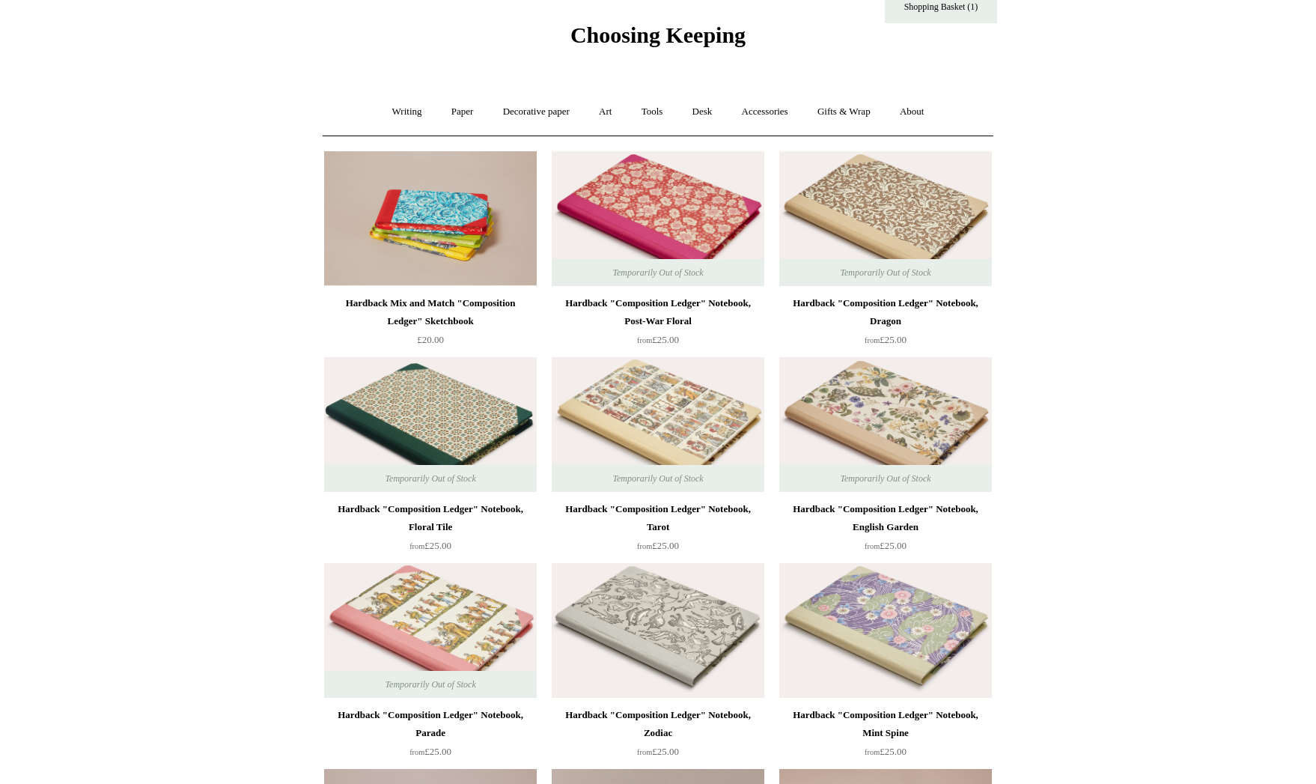
click at [477, 430] on img at bounding box center [430, 424] width 213 height 135
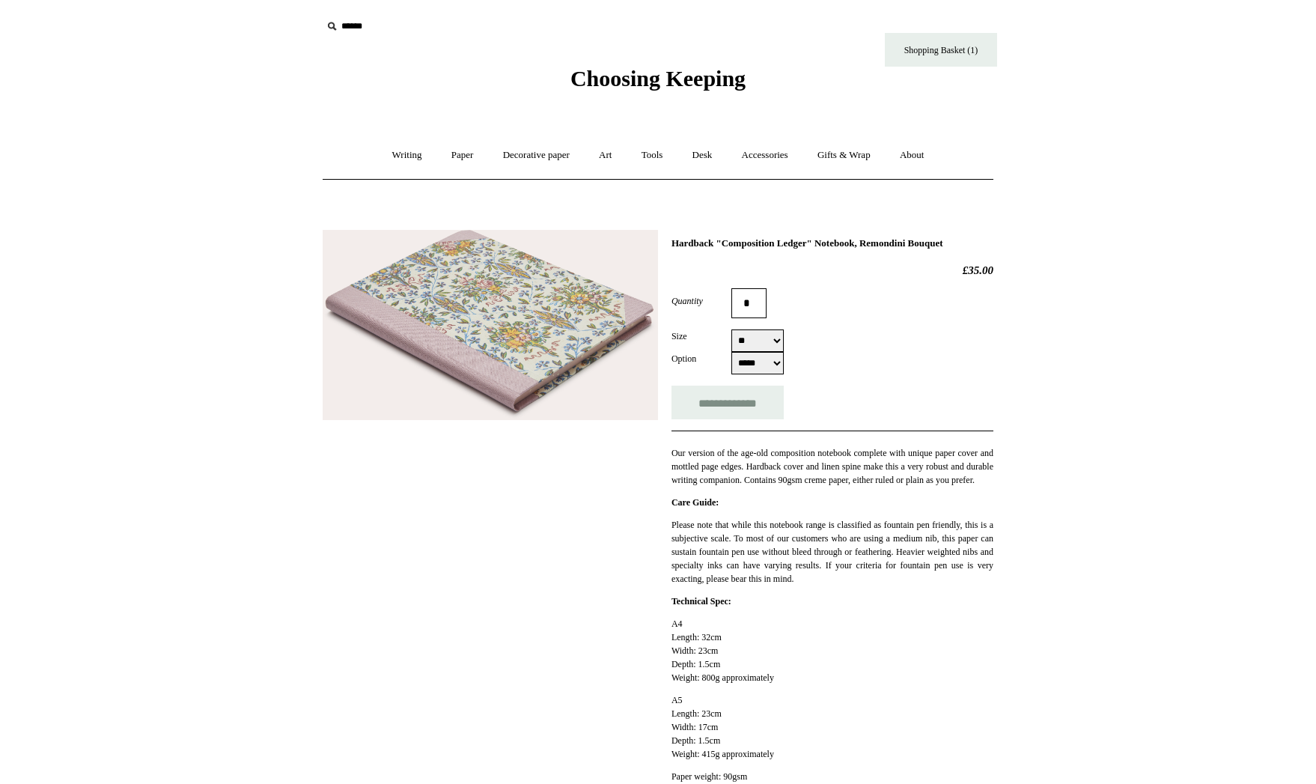
select select "**"
click at [514, 320] on img at bounding box center [490, 325] width 335 height 191
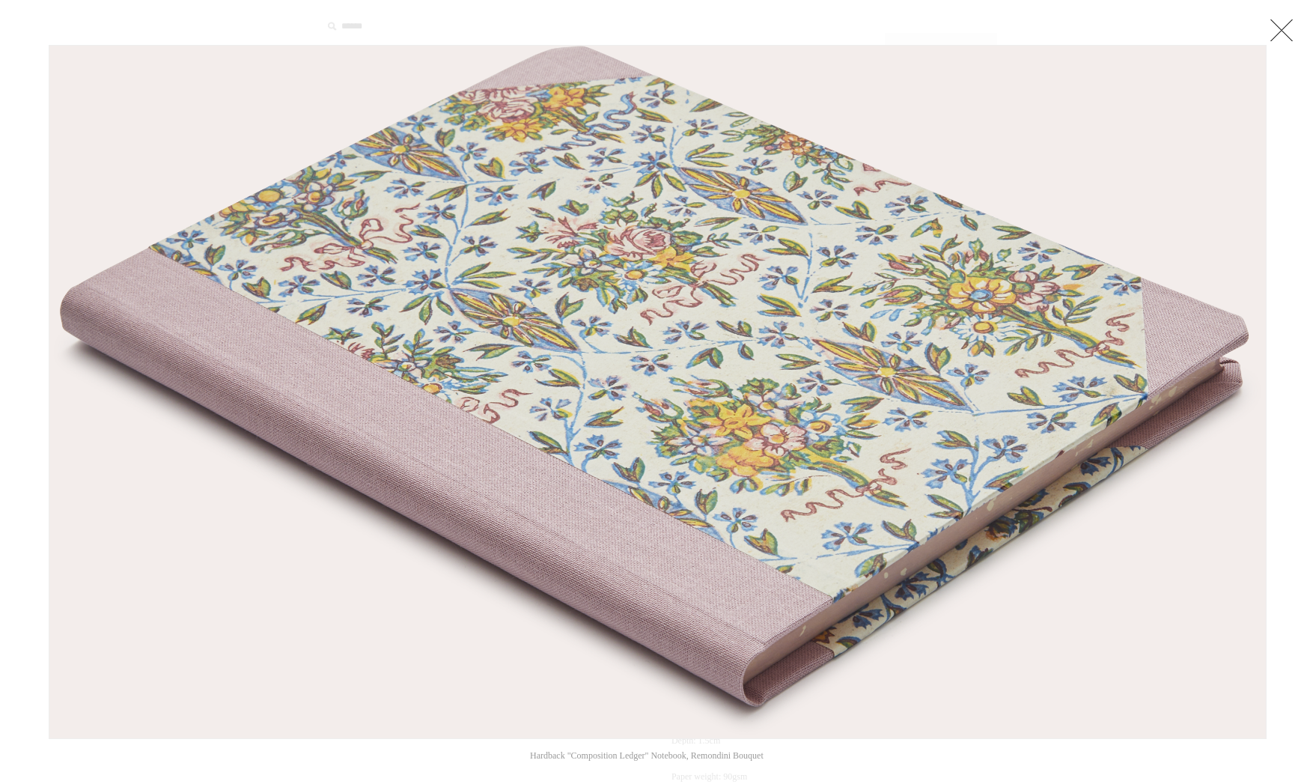
click at [1285, 29] on link at bounding box center [1282, 30] width 30 height 30
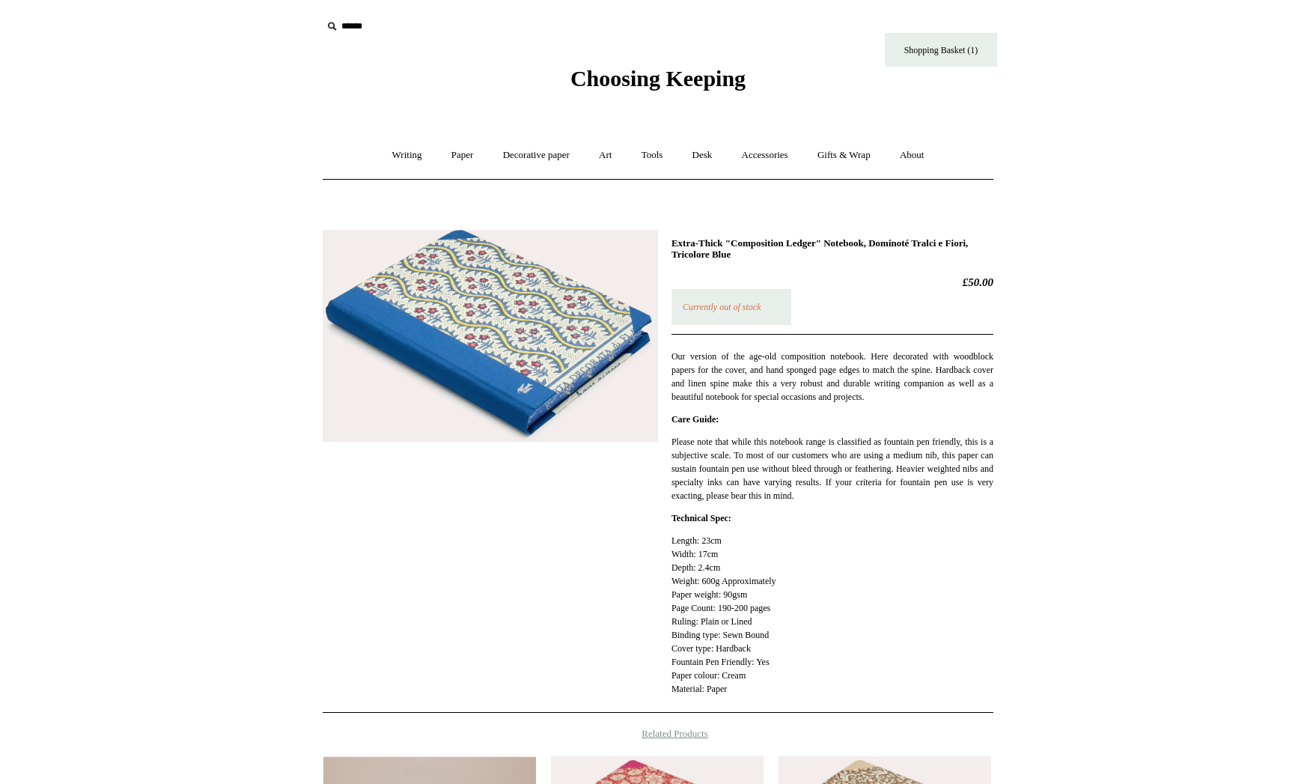
click at [507, 316] on img at bounding box center [490, 336] width 335 height 212
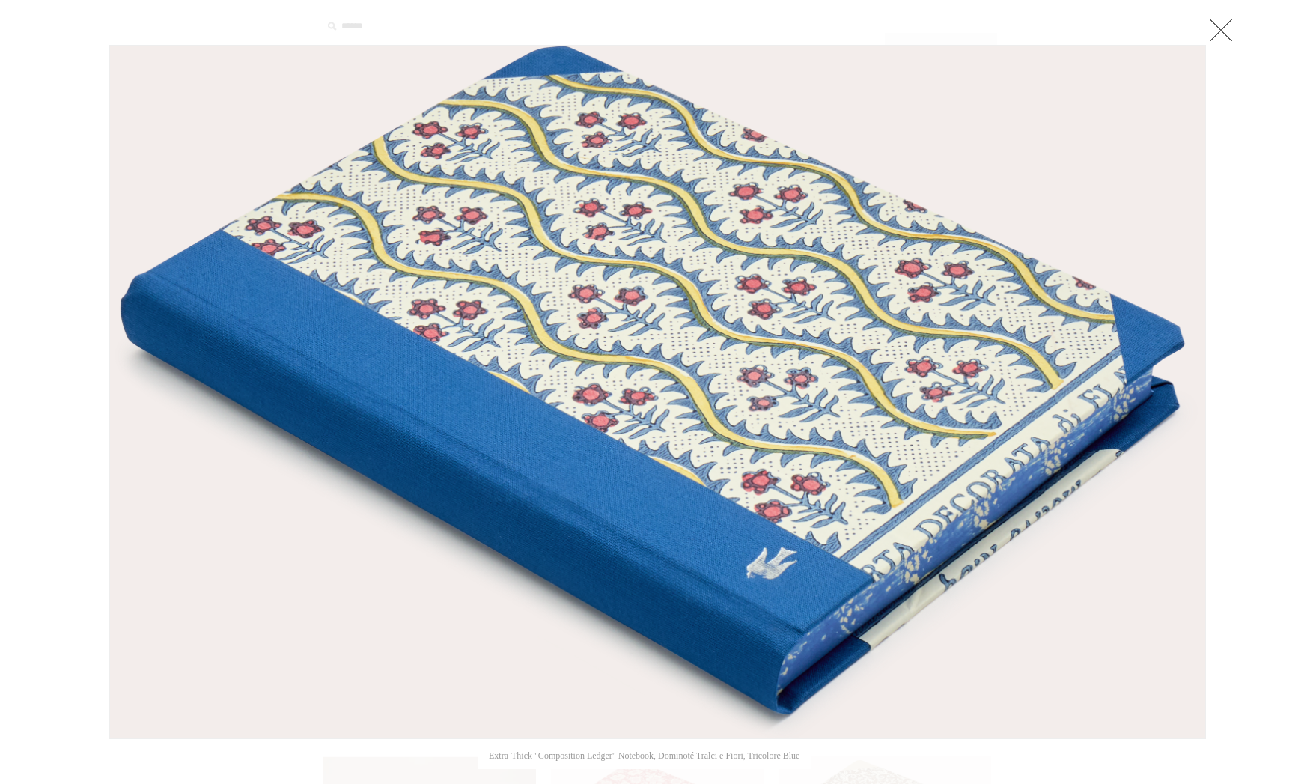
click at [1223, 26] on link at bounding box center [1221, 30] width 30 height 30
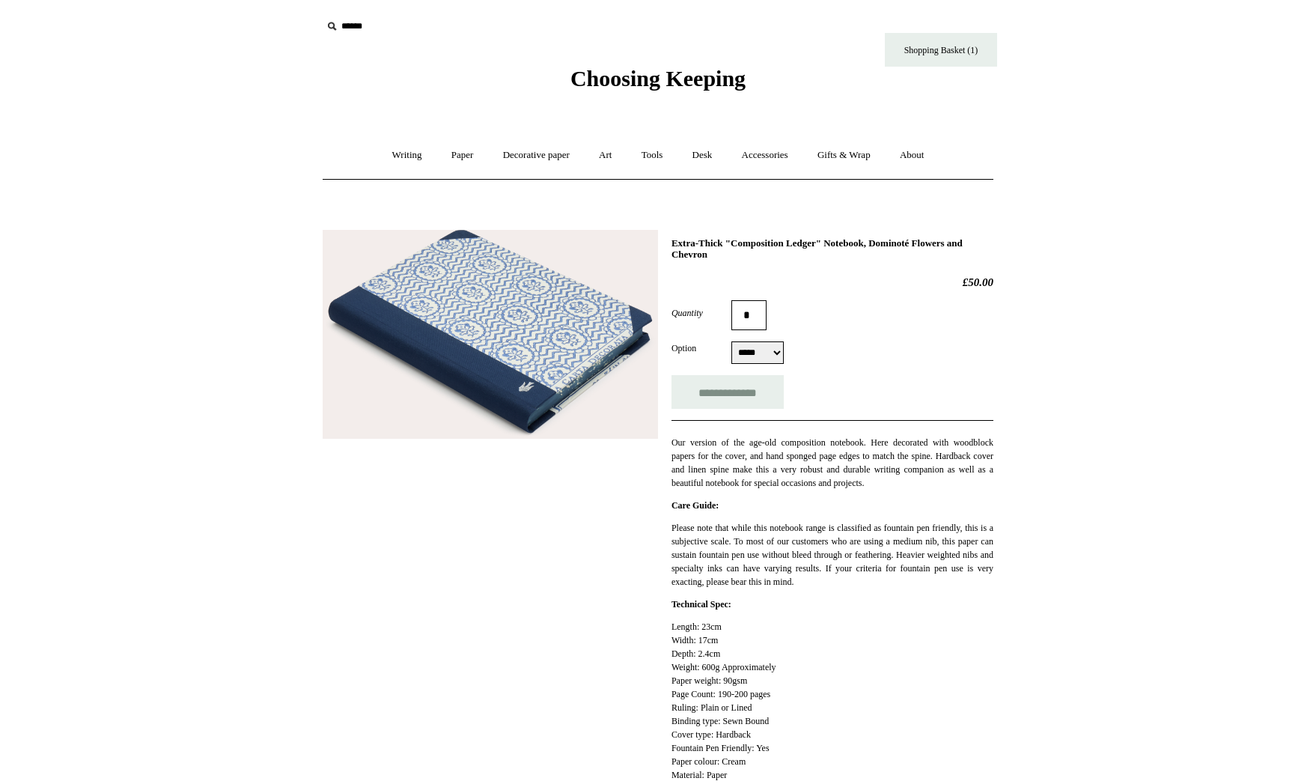
click at [517, 299] on img at bounding box center [490, 335] width 335 height 210
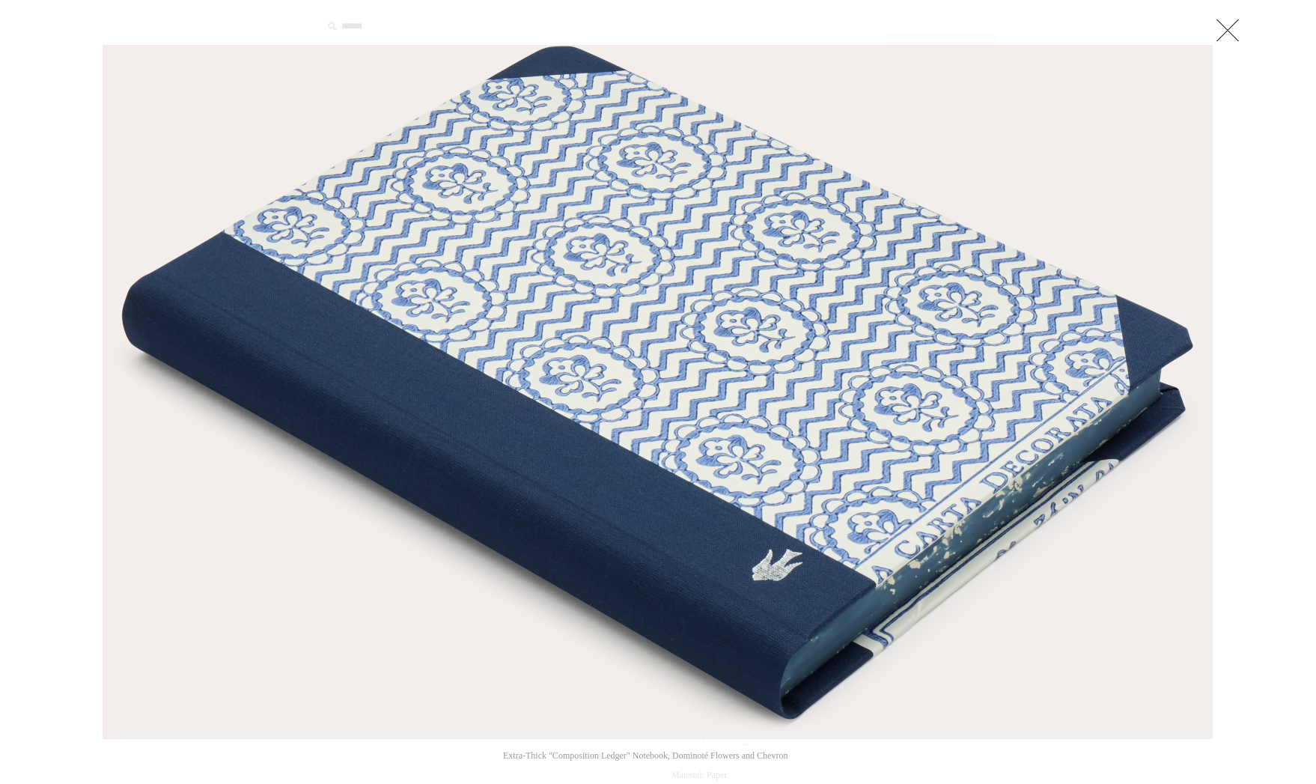
click at [1225, 28] on link at bounding box center [1228, 30] width 30 height 30
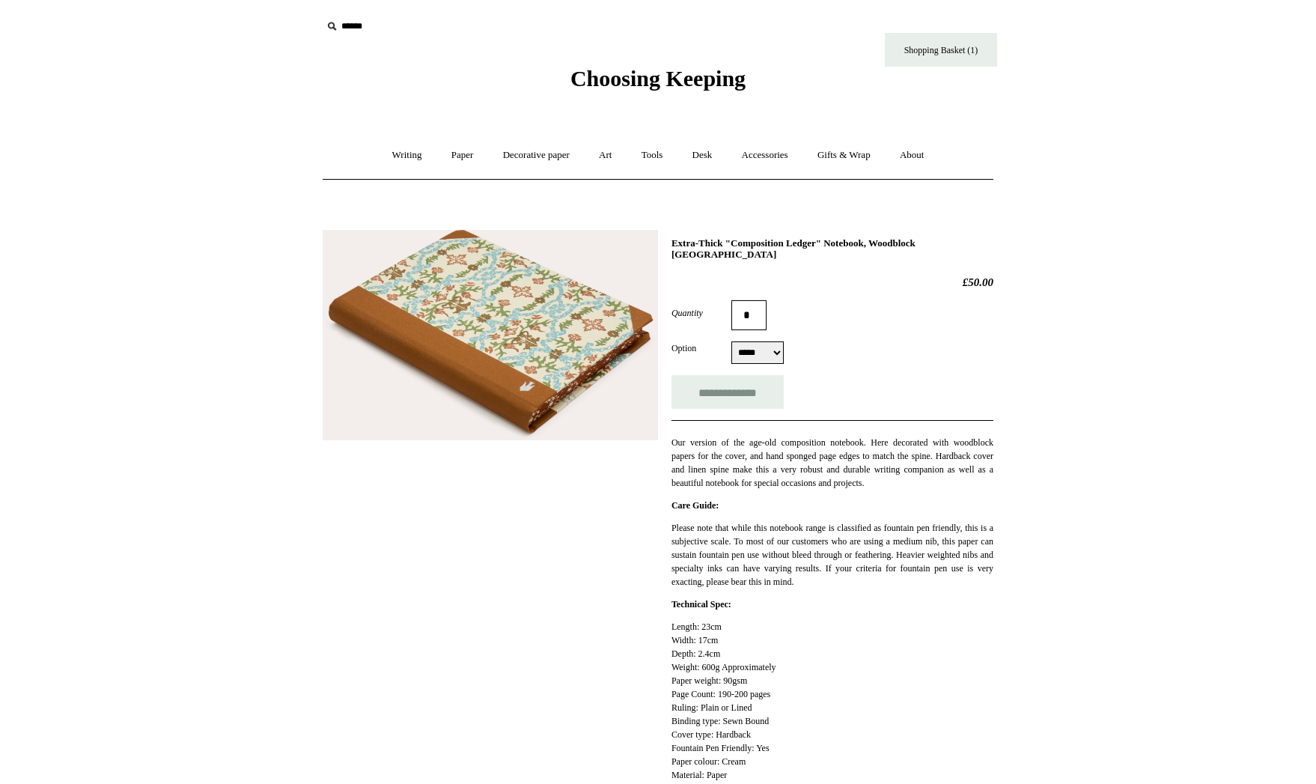
click at [460, 310] on img at bounding box center [490, 335] width 335 height 211
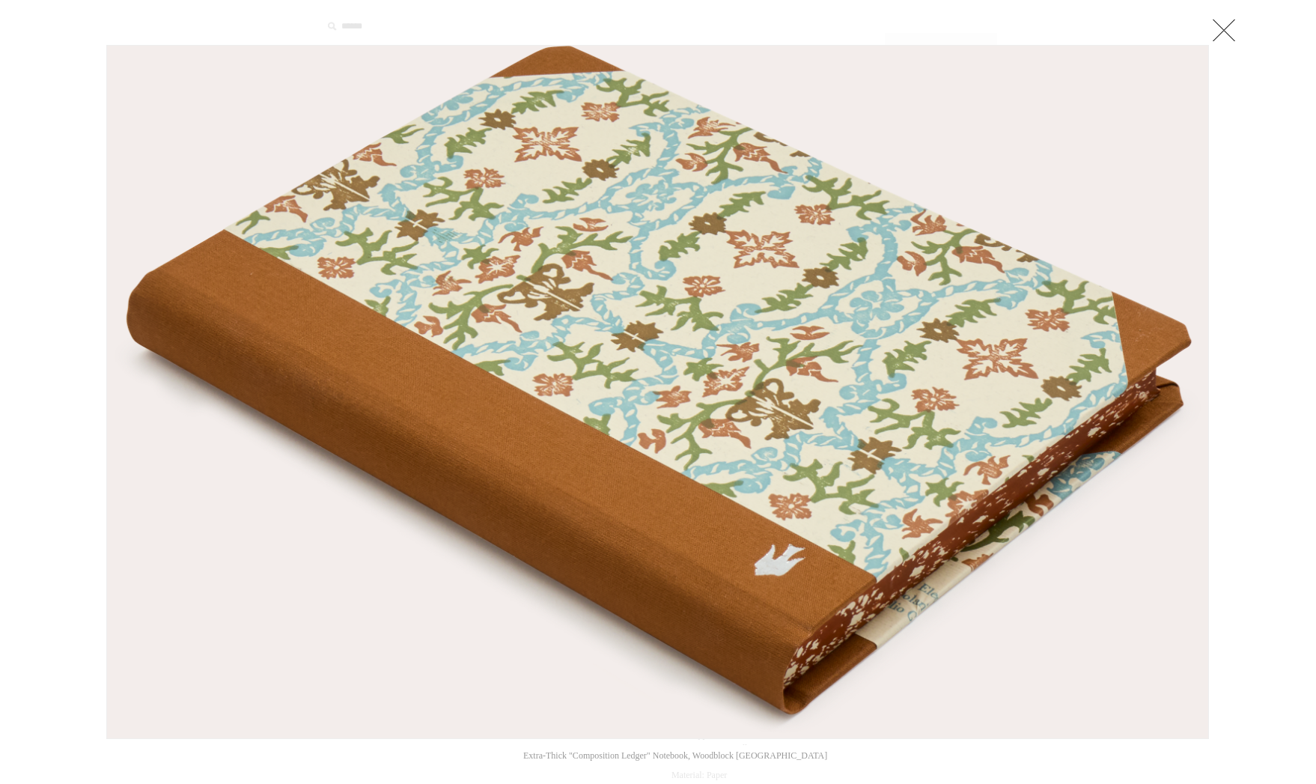
click at [1223, 21] on link at bounding box center [1224, 30] width 30 height 30
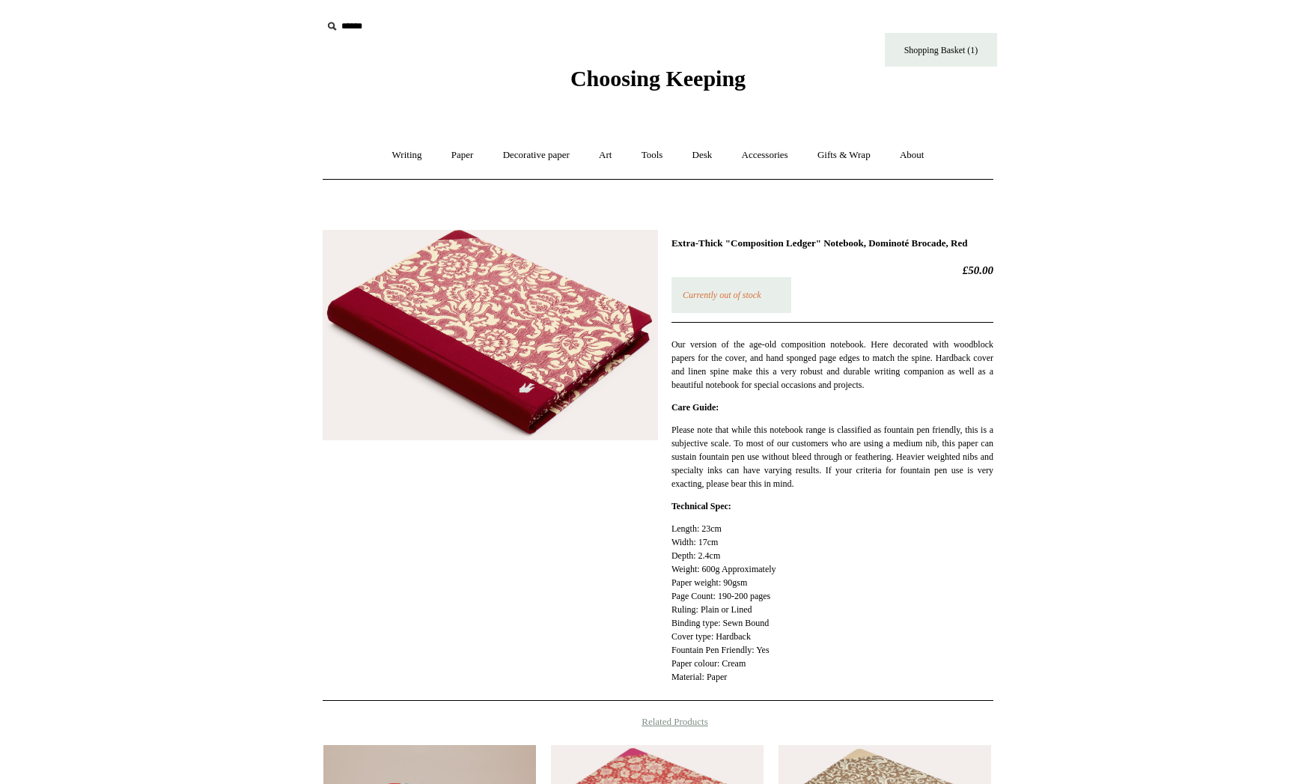
click at [571, 357] on img at bounding box center [490, 335] width 335 height 211
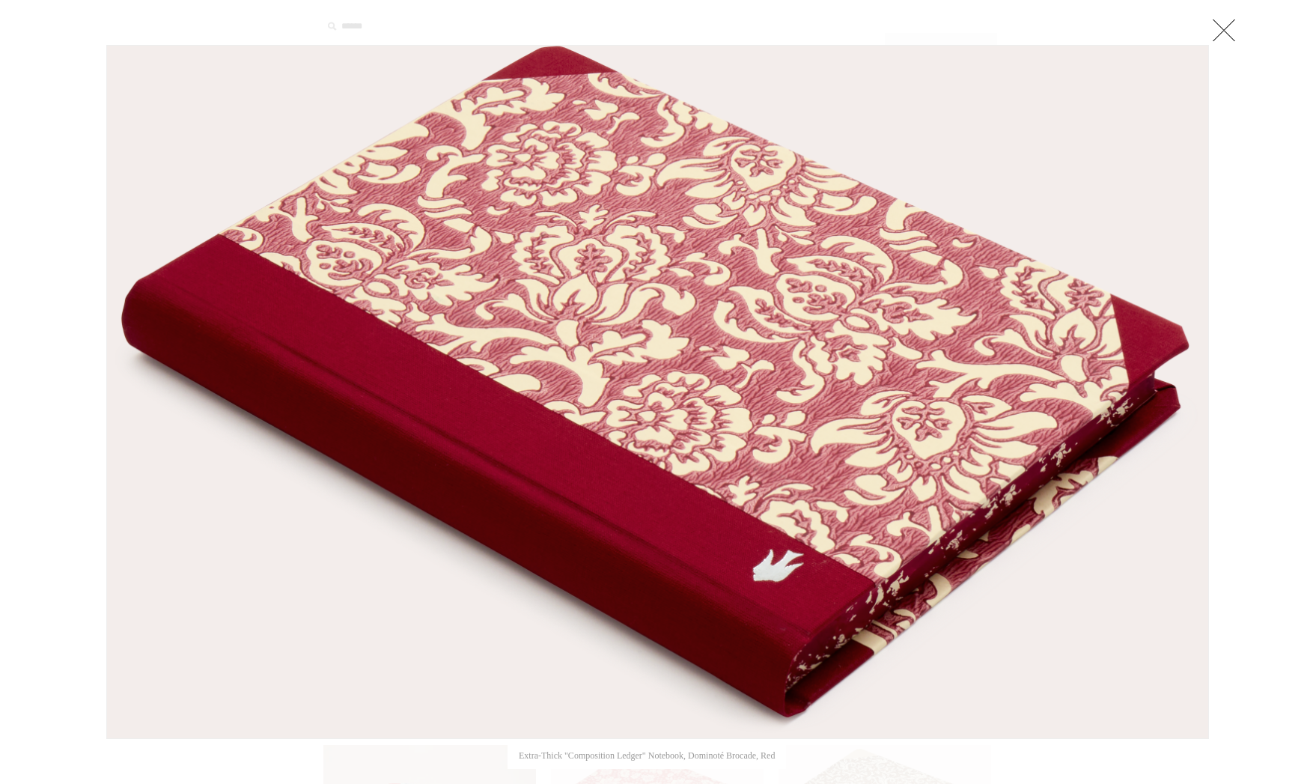
click at [1222, 28] on link at bounding box center [1224, 30] width 30 height 30
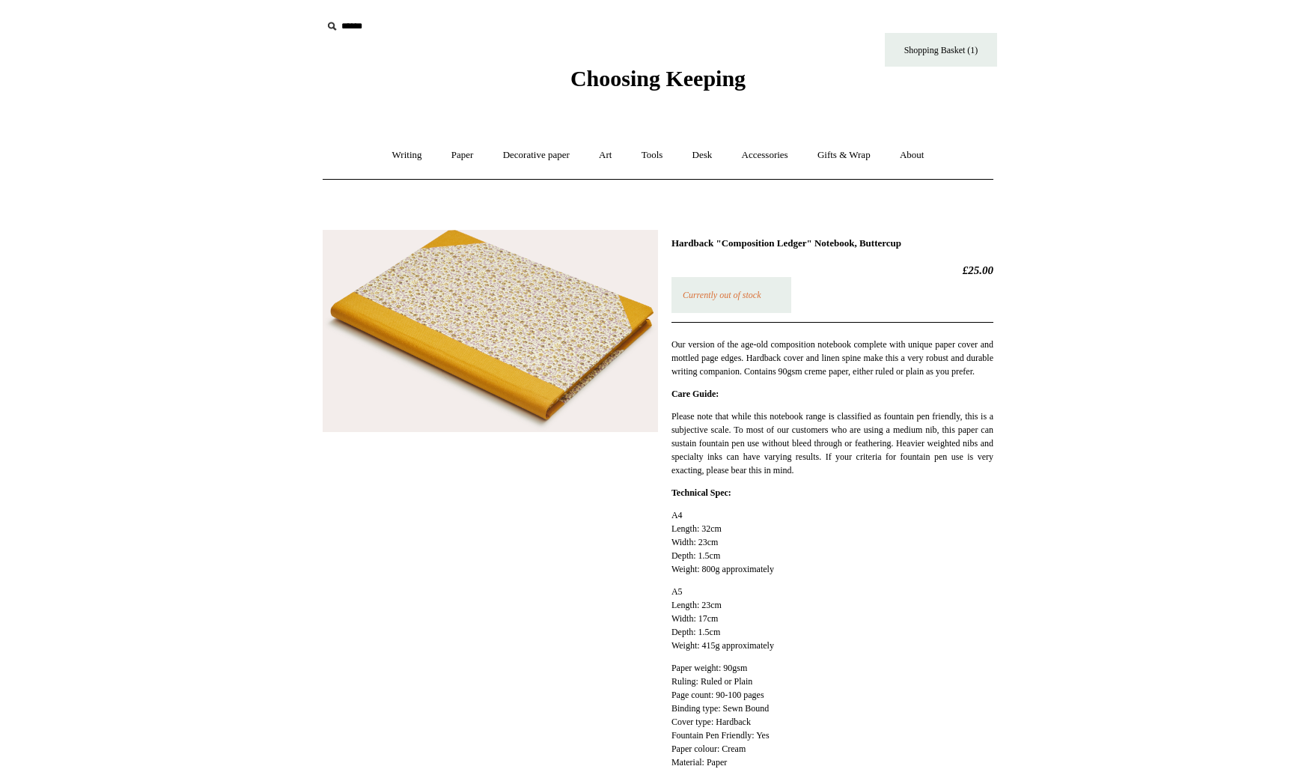
click at [493, 320] on img at bounding box center [490, 331] width 335 height 203
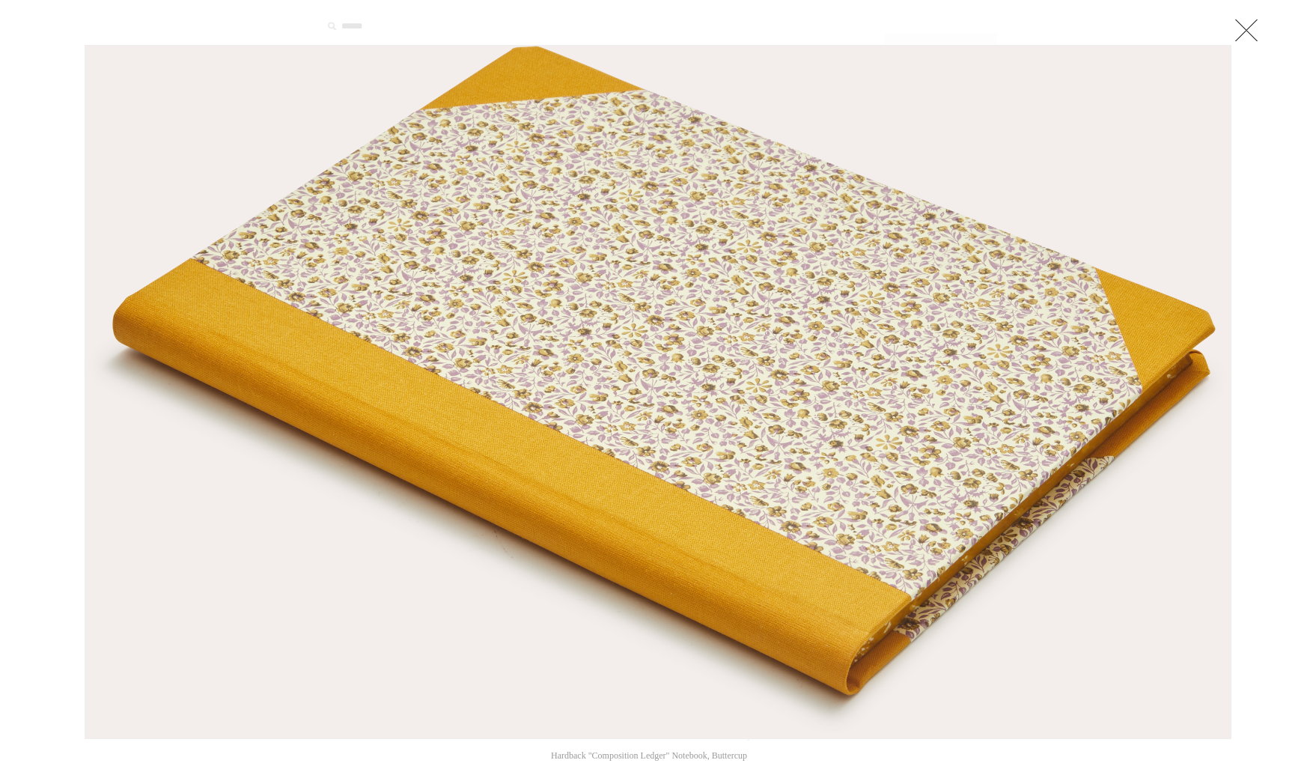
click at [1244, 28] on link at bounding box center [1246, 30] width 30 height 30
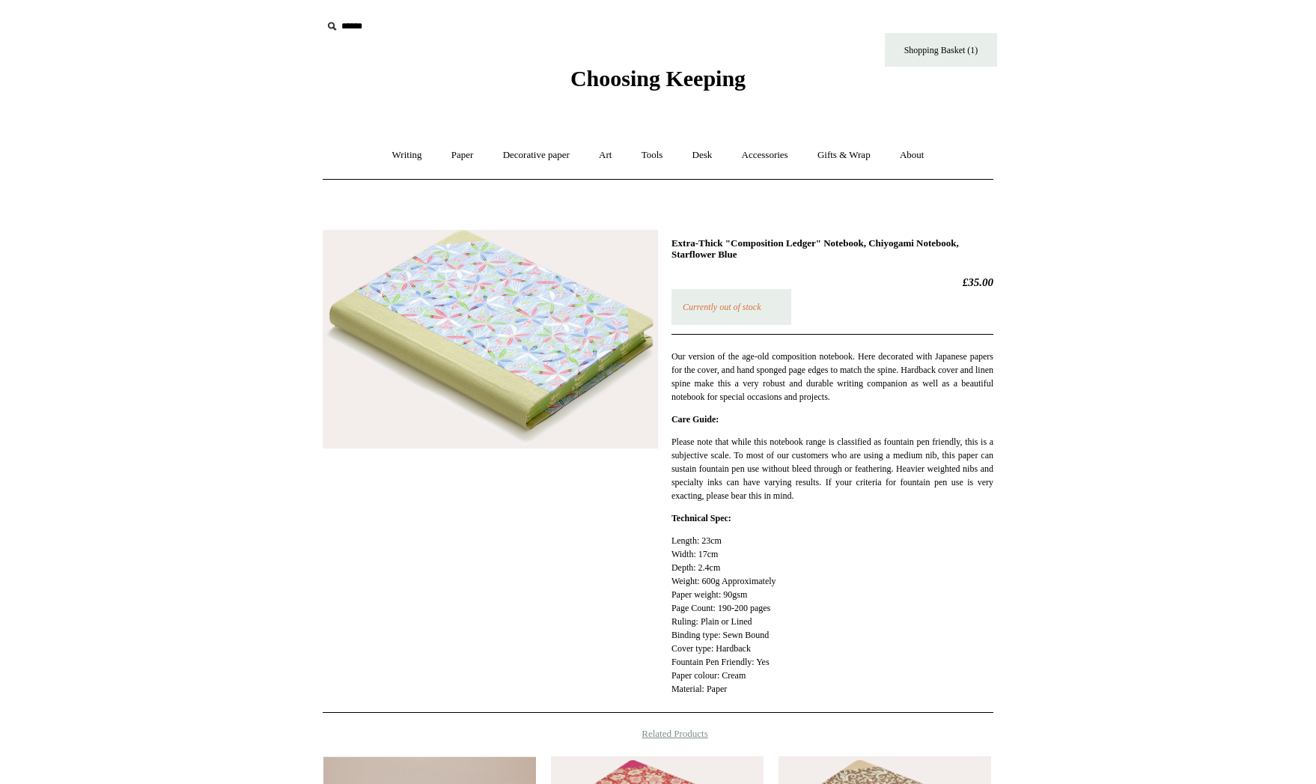
click at [496, 317] on img at bounding box center [490, 339] width 335 height 219
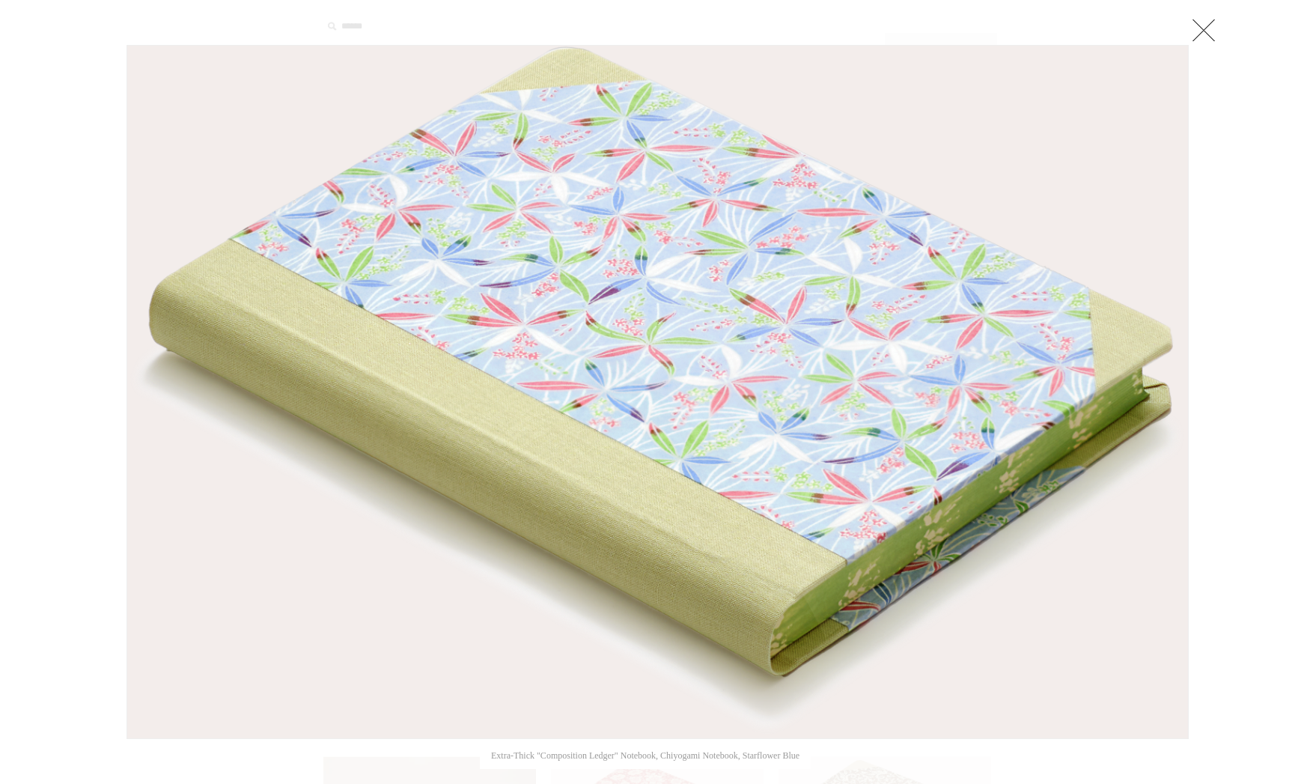
click at [1200, 28] on link at bounding box center [1204, 30] width 30 height 30
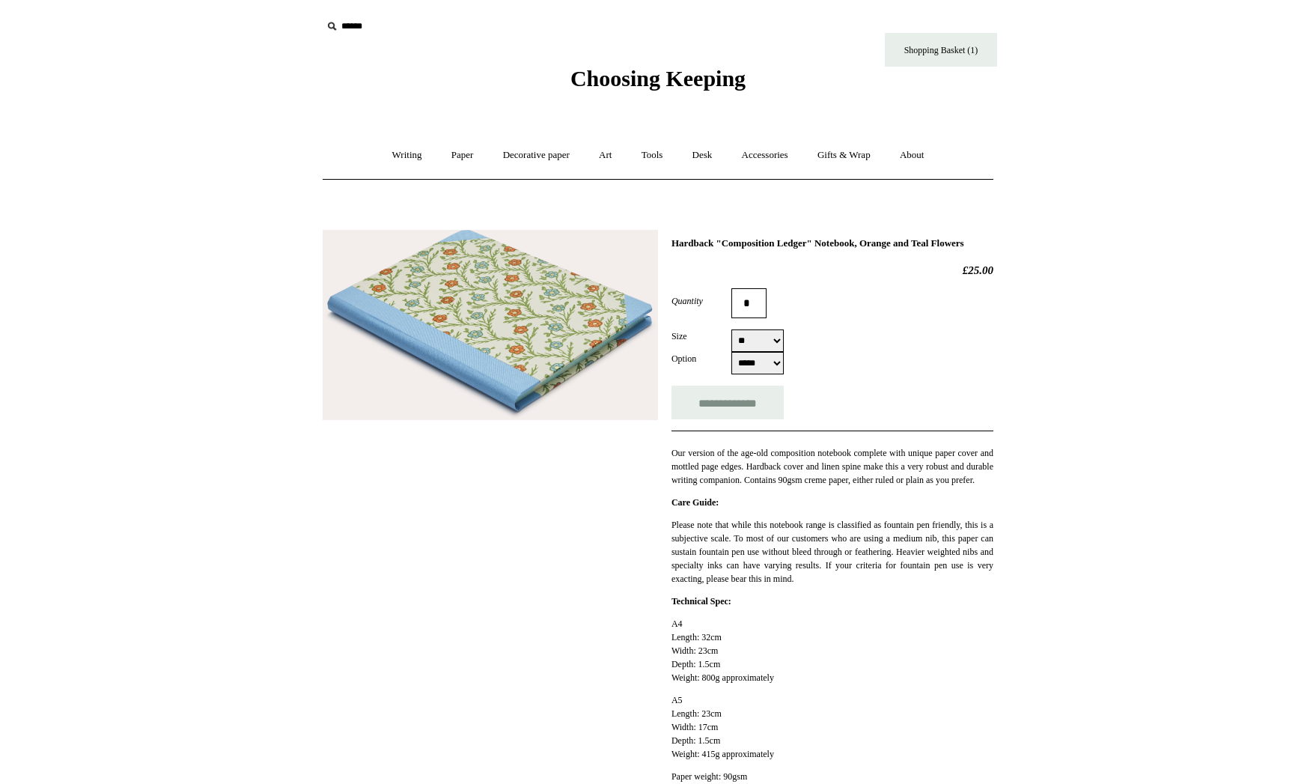
click at [529, 319] on img at bounding box center [490, 325] width 335 height 191
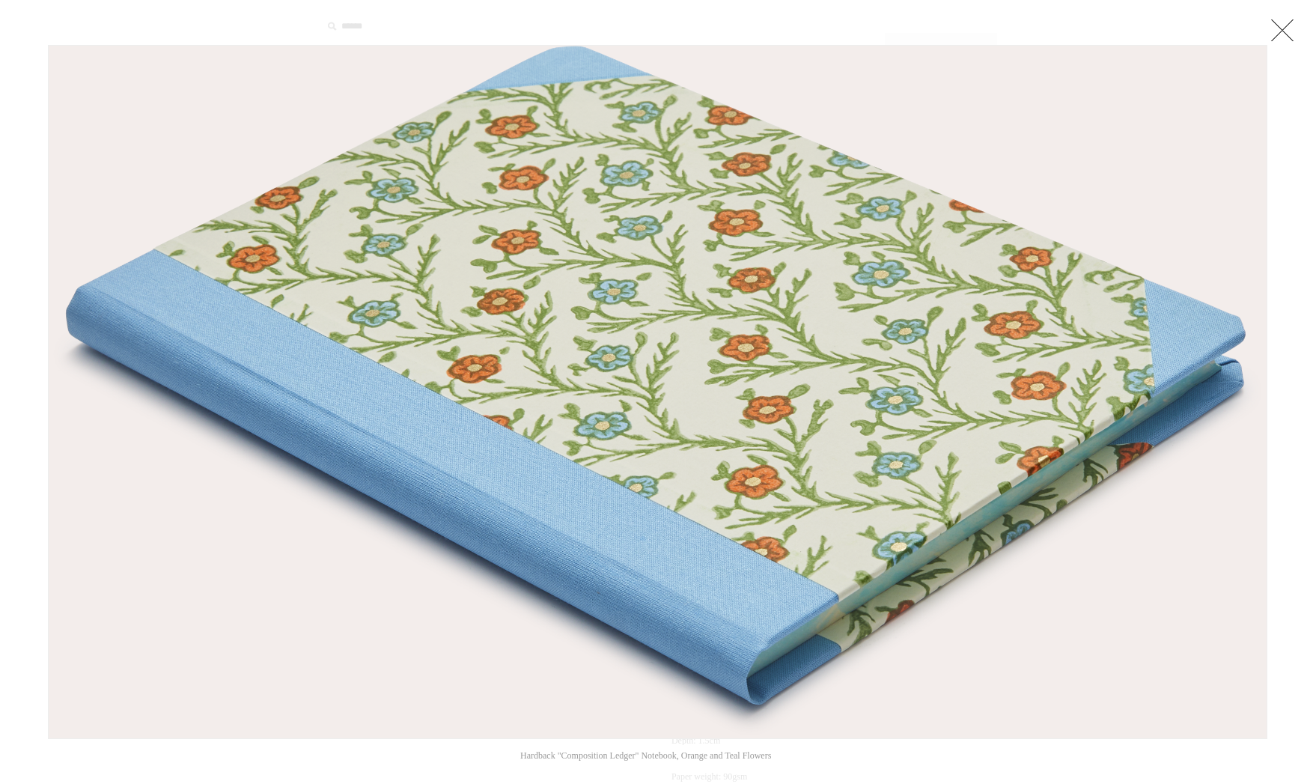
click at [1282, 28] on link at bounding box center [1282, 30] width 30 height 30
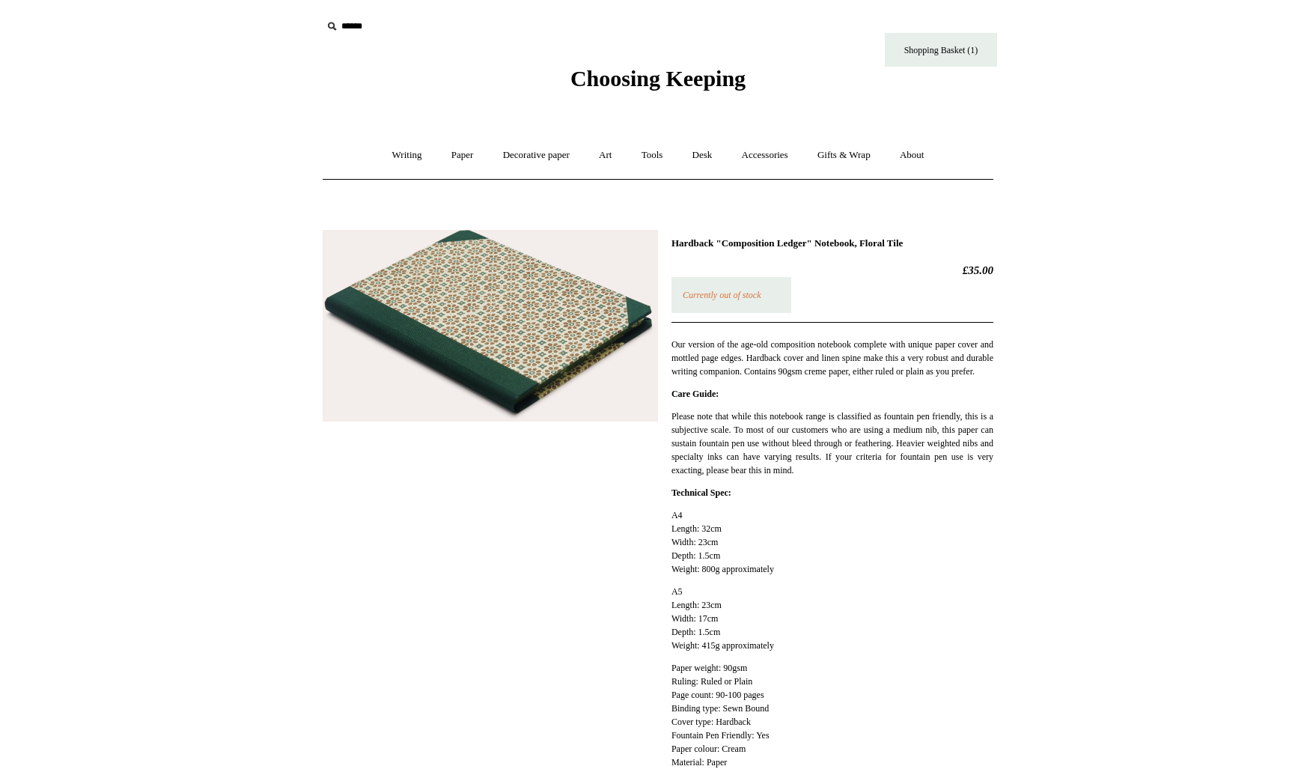
click at [479, 342] on div "Hardback "Composition Ledger" Notebook, Floral Tile £35.00 Currently out of sto…" at bounding box center [658, 503] width 671 height 568
click at [484, 328] on img at bounding box center [490, 326] width 335 height 192
